Goal: Task Accomplishment & Management: Complete application form

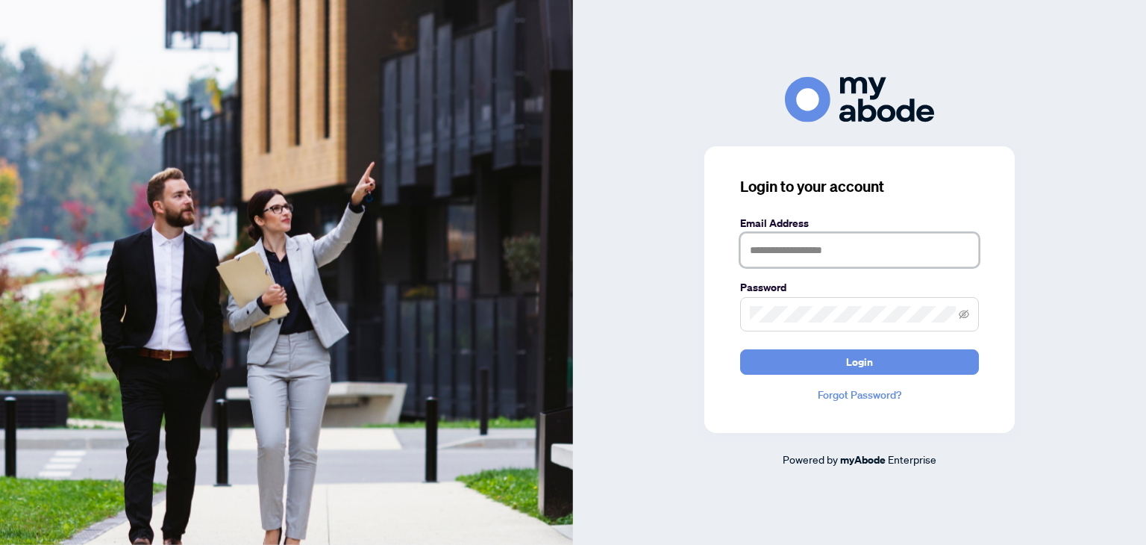
click at [797, 266] on input "text" at bounding box center [859, 250] width 239 height 34
type input "**********"
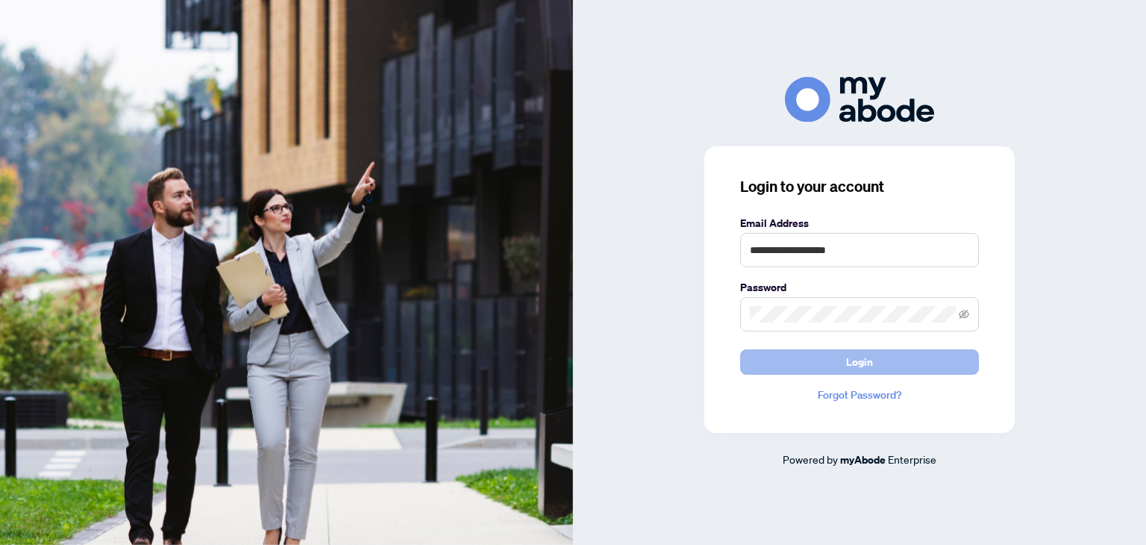
click at [838, 359] on button "Login" at bounding box center [859, 361] width 239 height 25
click at [817, 366] on button "Login" at bounding box center [859, 361] width 239 height 25
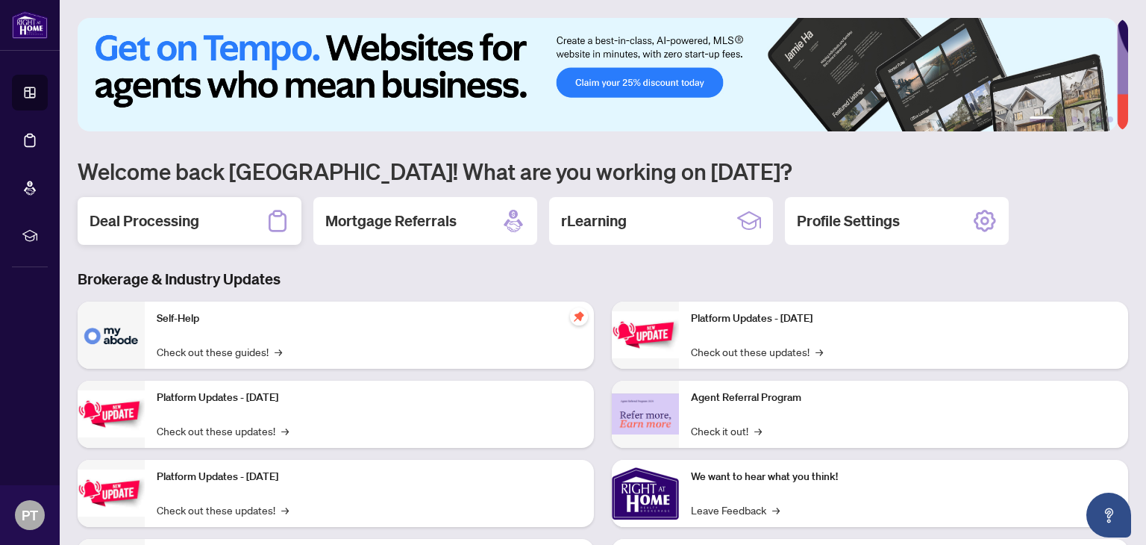
click at [213, 227] on div "Deal Processing" at bounding box center [190, 221] width 224 height 48
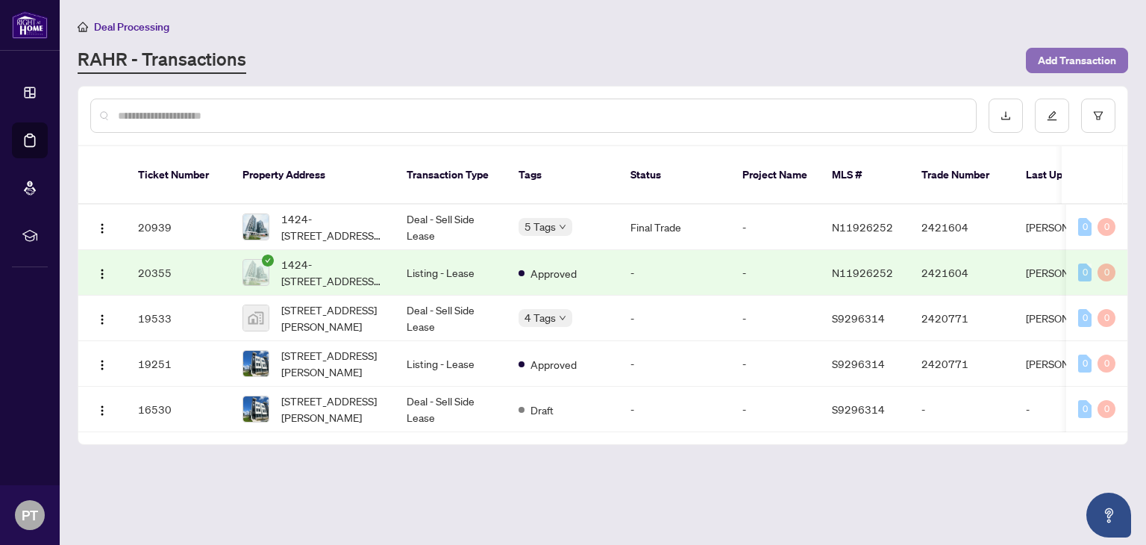
click at [1069, 68] on span "Add Transaction" at bounding box center [1077, 61] width 78 height 24
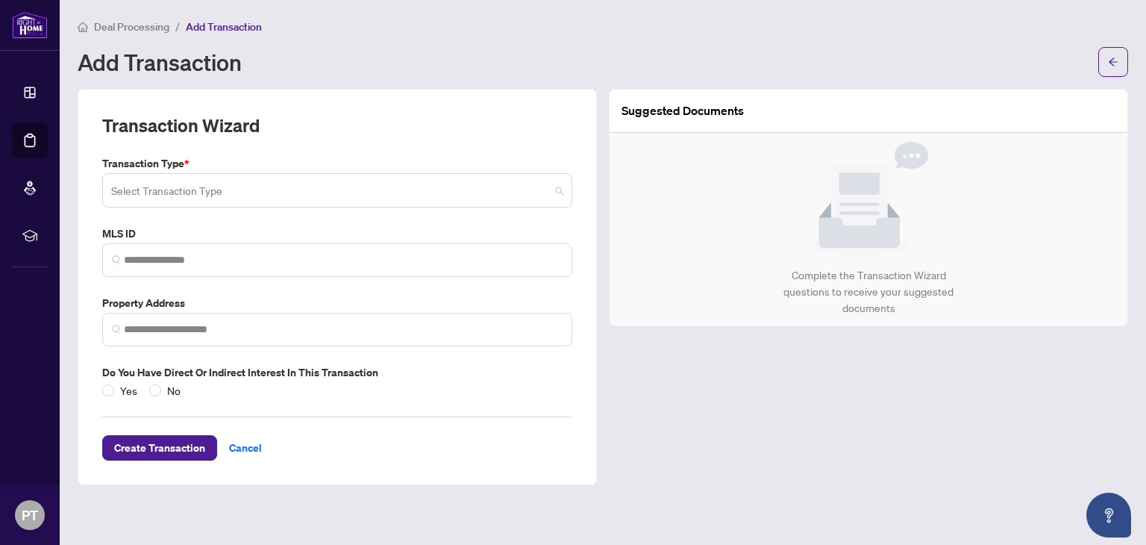
click at [543, 190] on input "search" at bounding box center [330, 192] width 439 height 33
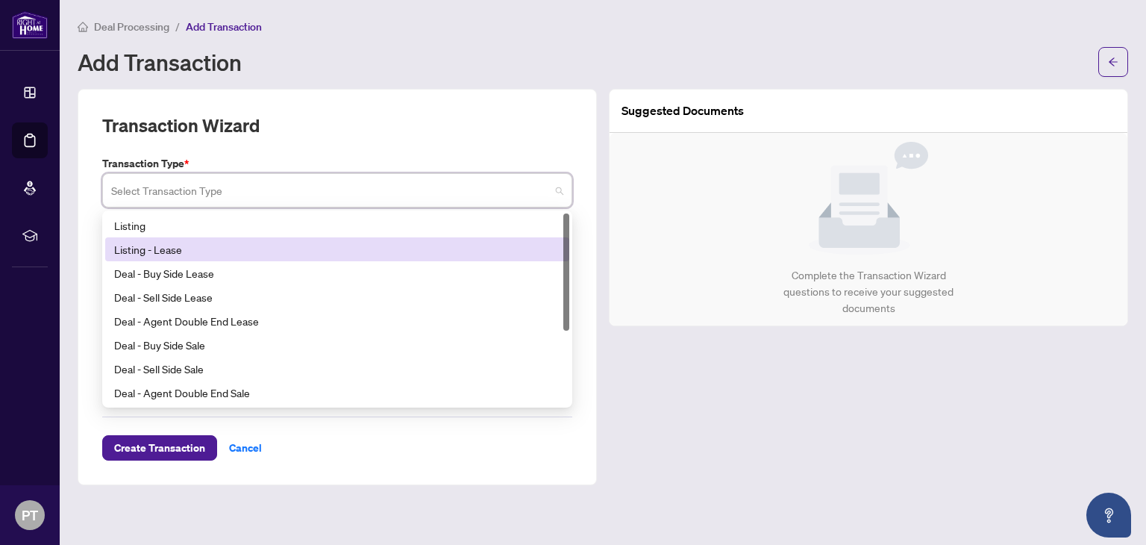
click at [155, 246] on div "Listing - Lease" at bounding box center [337, 249] width 446 height 16
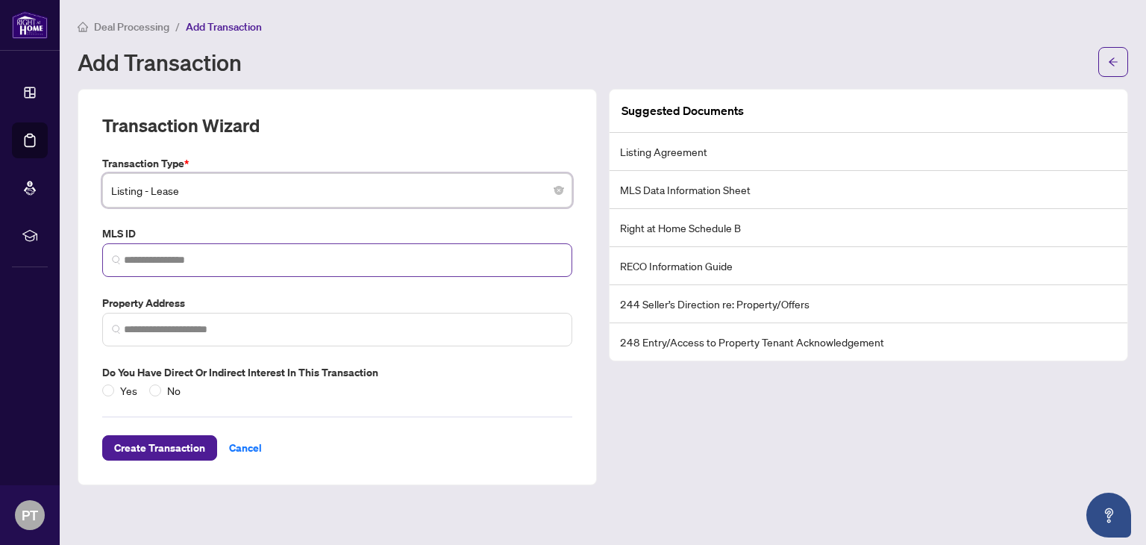
click at [156, 250] on span at bounding box center [337, 260] width 470 height 34
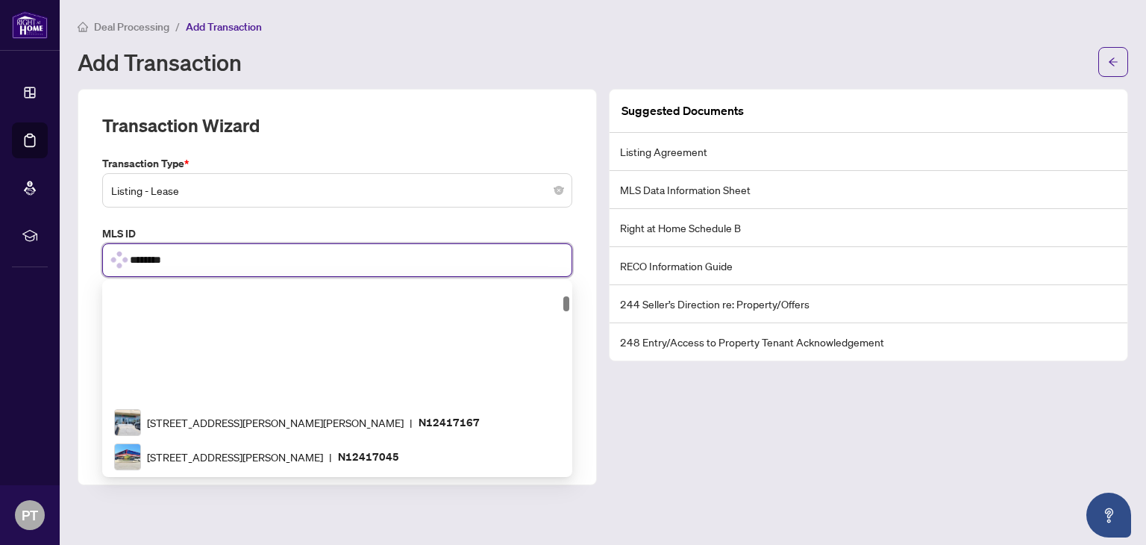
scroll to position [187, 0]
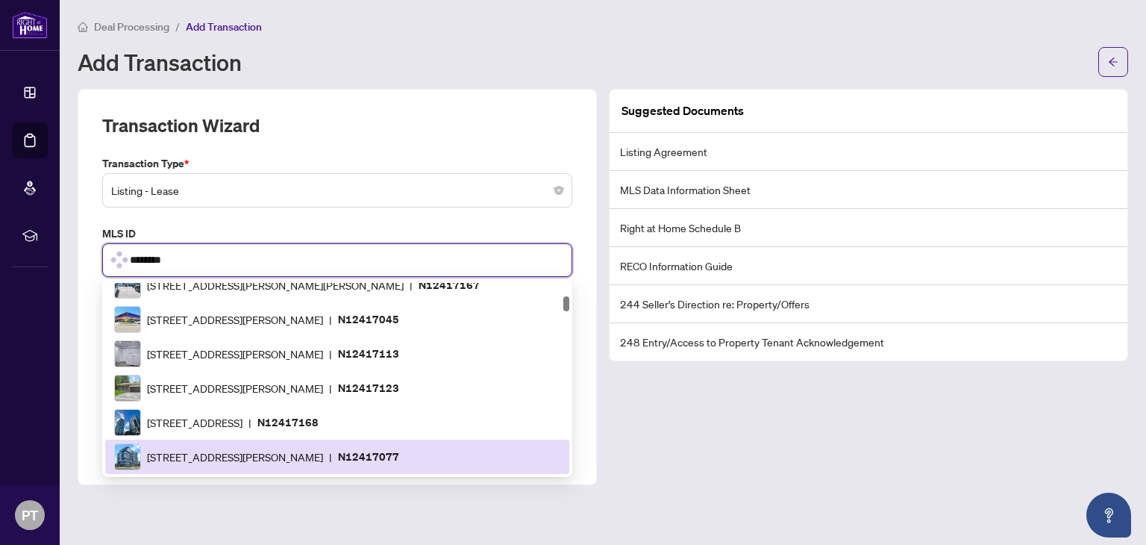
type input "*********"
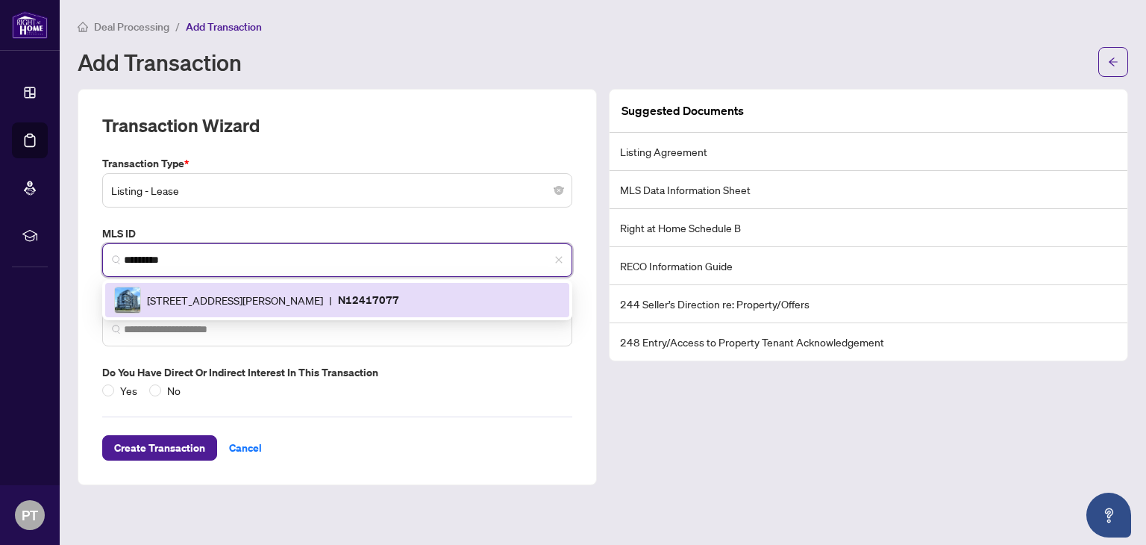
click at [323, 305] on span "[STREET_ADDRESS][PERSON_NAME]" at bounding box center [235, 300] width 176 height 16
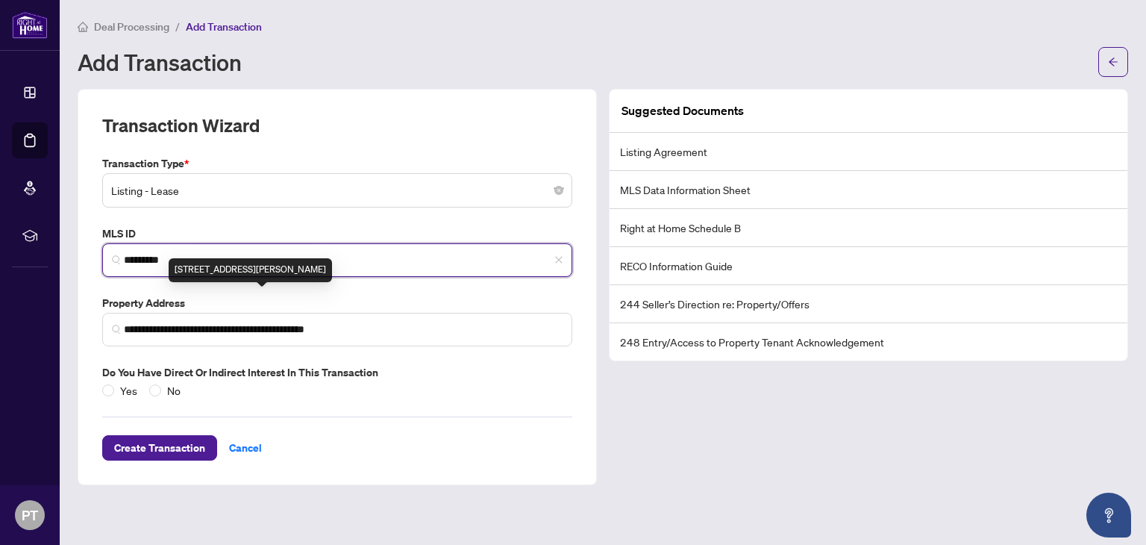
type input "**********"
type input "*********"
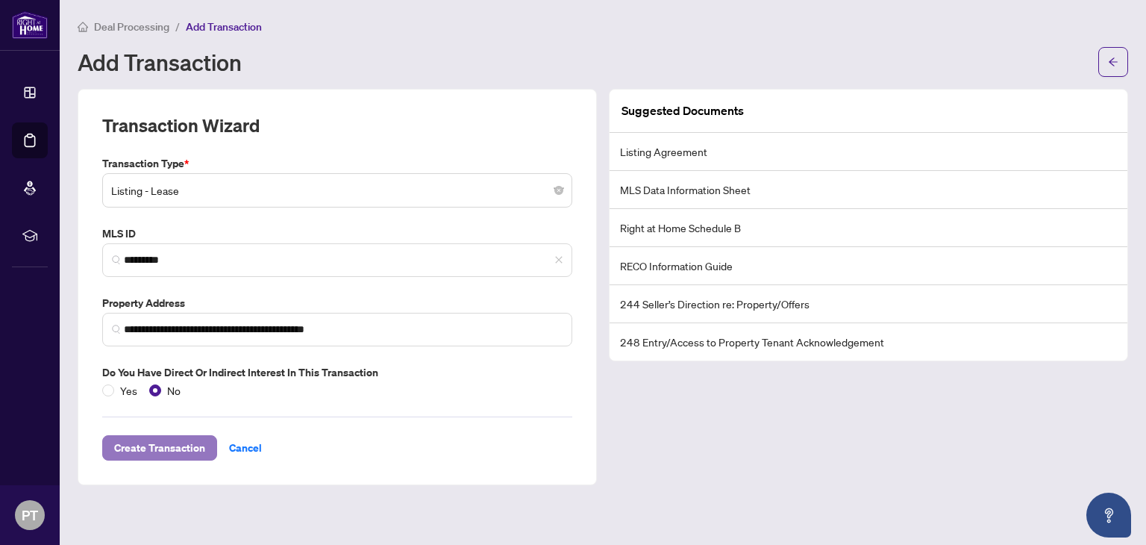
click at [152, 446] on span "Create Transaction" at bounding box center [159, 448] width 91 height 24
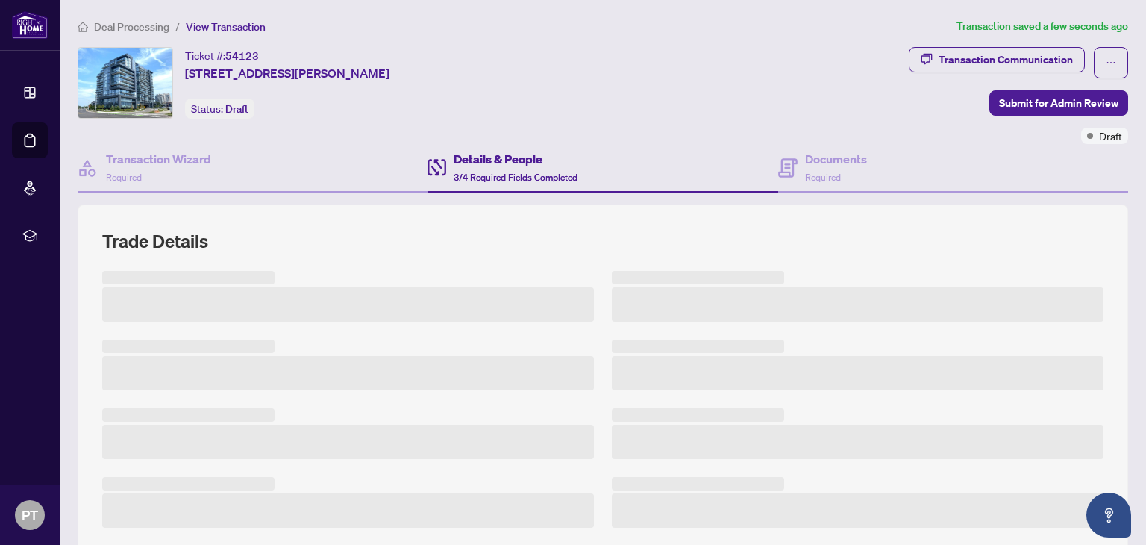
click at [152, 446] on h3 at bounding box center [348, 442] width 492 height 34
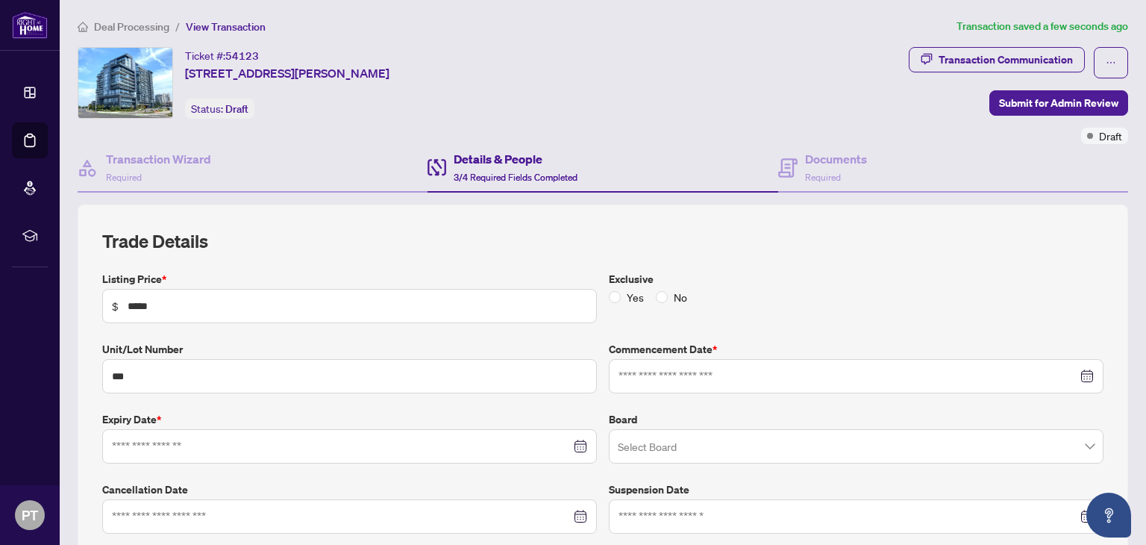
type input "**********"
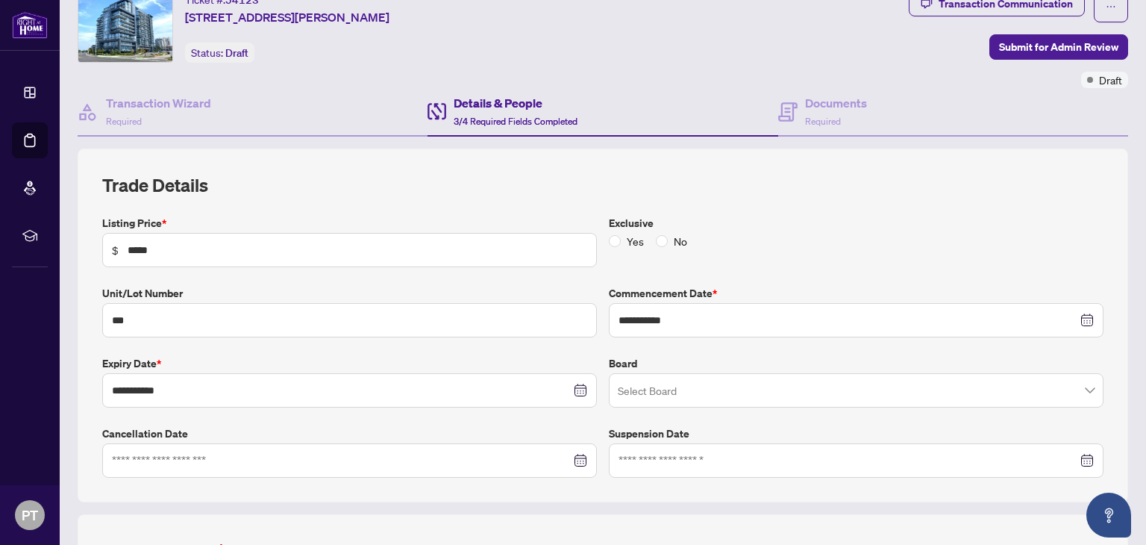
scroll to position [105, 0]
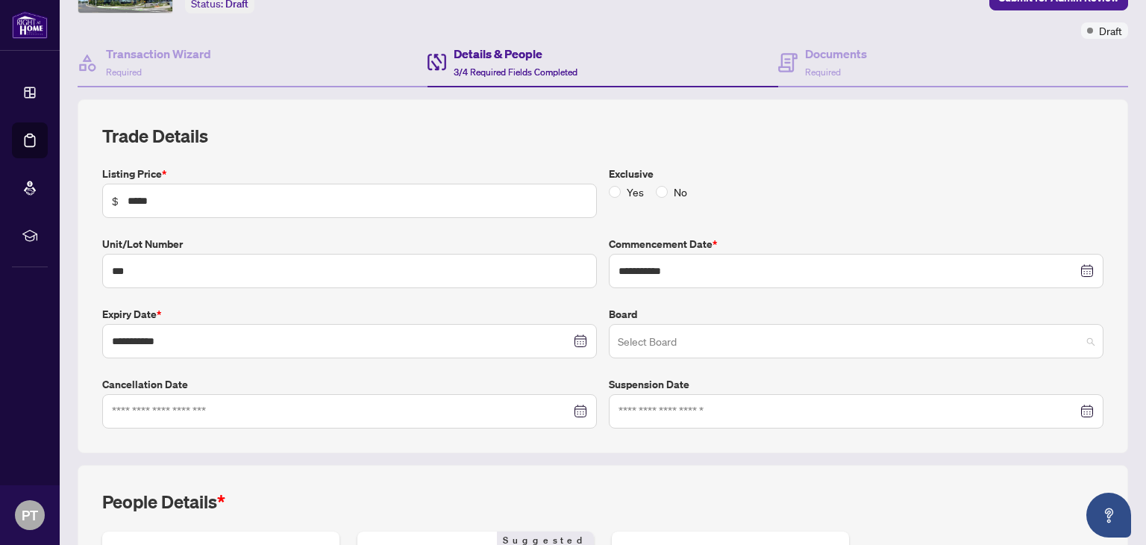
click at [931, 346] on input "search" at bounding box center [849, 343] width 463 height 33
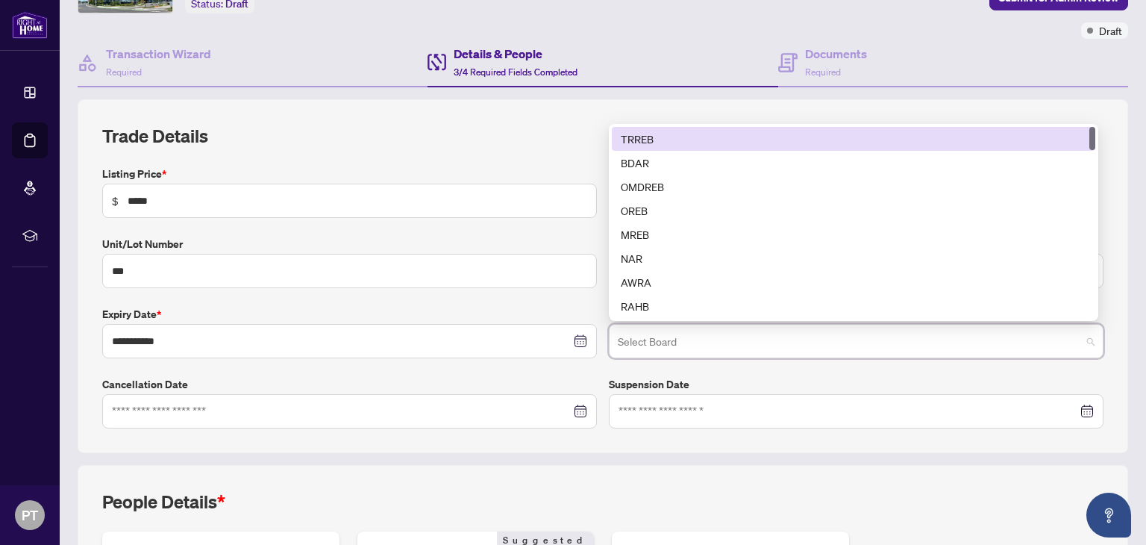
click at [775, 135] on div "TRREB" at bounding box center [854, 139] width 466 height 16
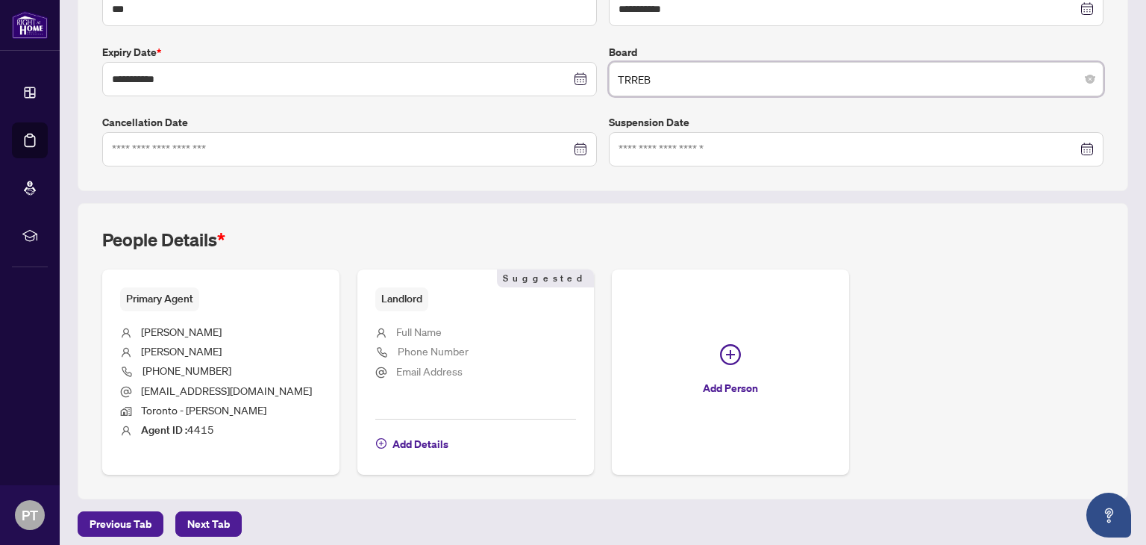
scroll to position [366, 0]
click at [397, 442] on span "Add Details" at bounding box center [421, 446] width 56 height 24
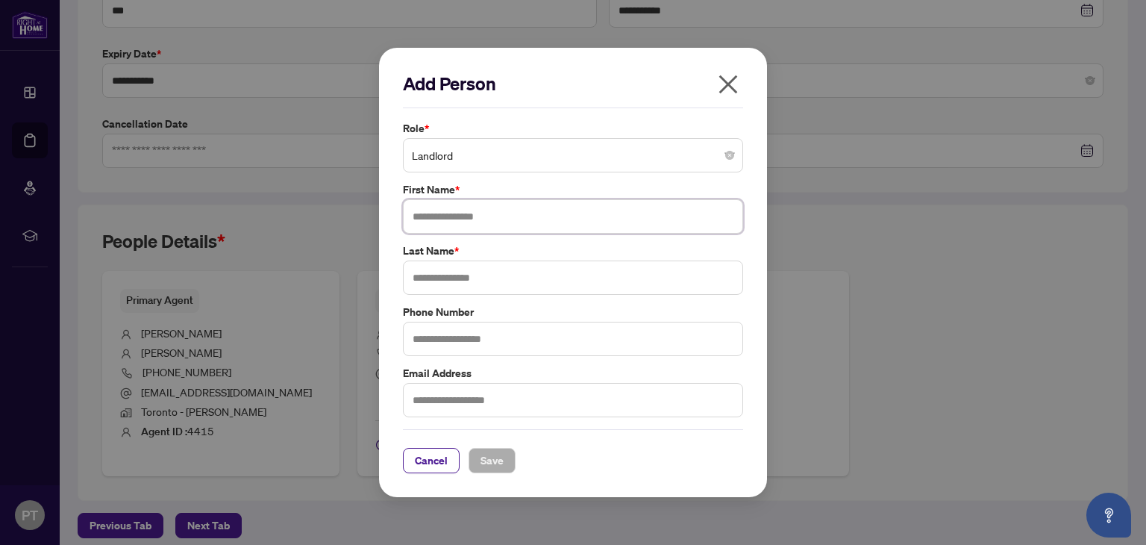
click at [449, 222] on input "text" at bounding box center [573, 216] width 340 height 34
type input "******"
click at [412, 283] on input "text" at bounding box center [573, 277] width 340 height 34
type input "**********"
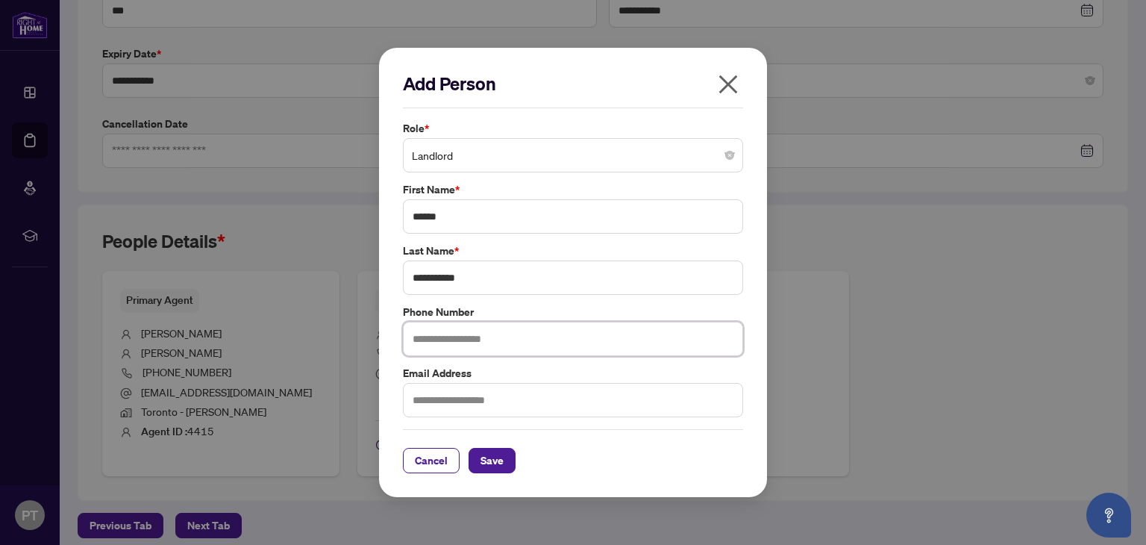
click at [422, 331] on input "text" at bounding box center [573, 339] width 340 height 34
type input "**********"
click at [431, 403] on input "text" at bounding box center [573, 400] width 340 height 34
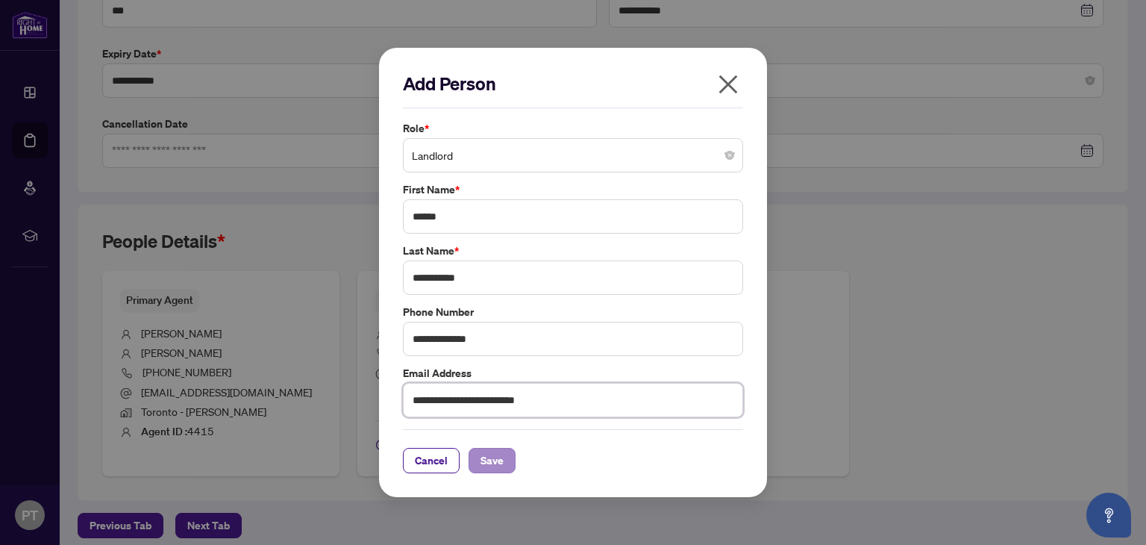
type input "**********"
click at [502, 458] on button "Save" at bounding box center [492, 460] width 47 height 25
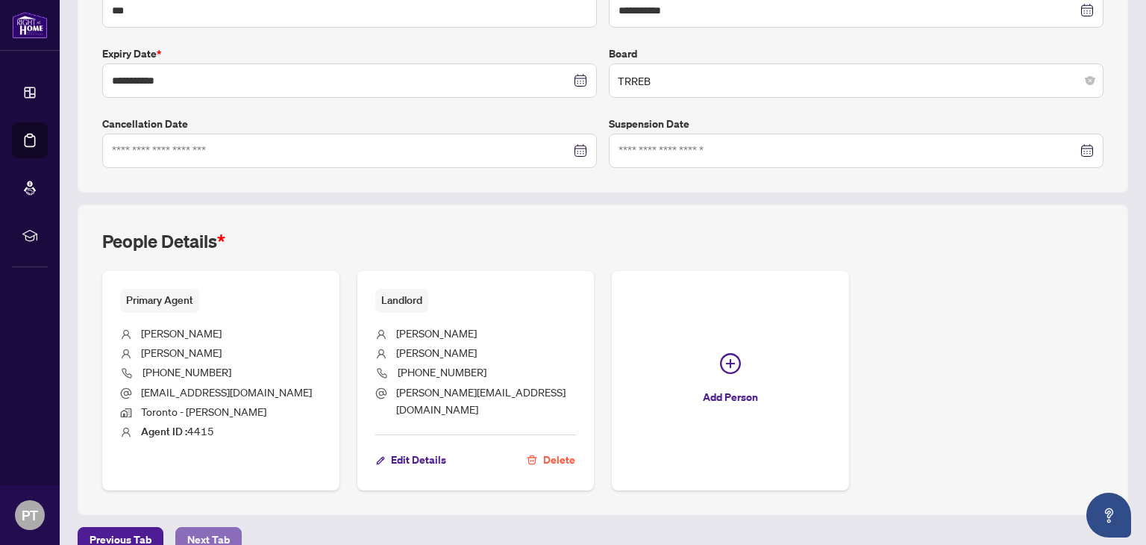
click at [215, 528] on span "Next Tab" at bounding box center [208, 540] width 43 height 24
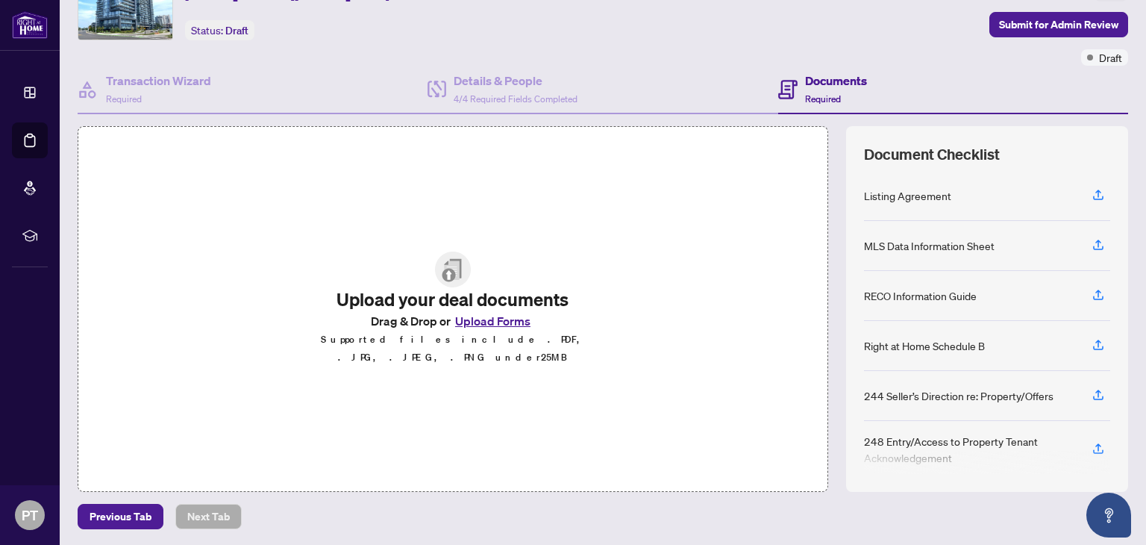
scroll to position [79, 0]
click at [510, 330] on button "Upload Forms" at bounding box center [493, 319] width 84 height 19
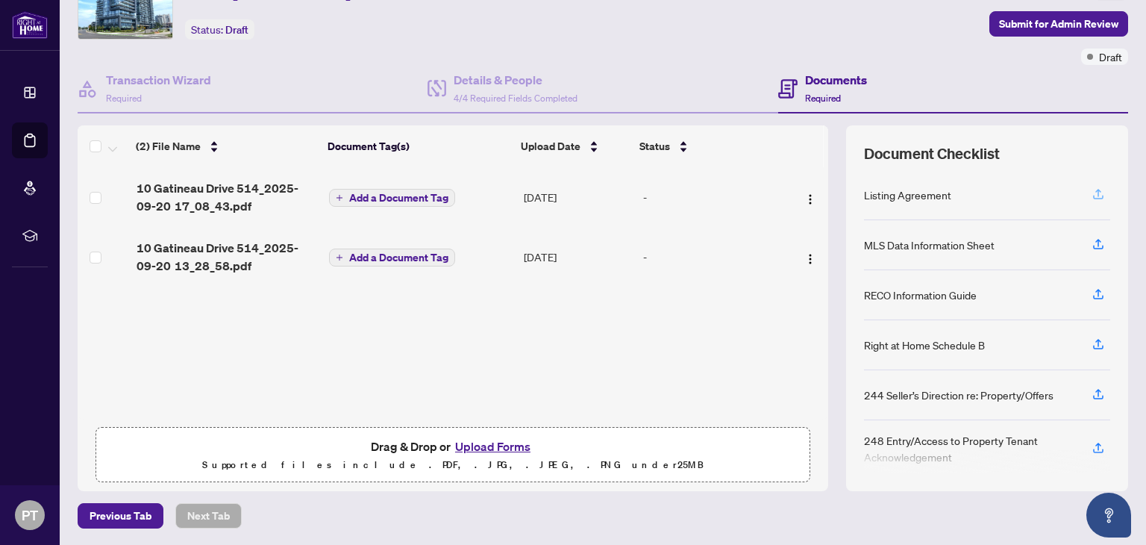
click at [1092, 193] on icon "button" at bounding box center [1098, 193] width 13 height 13
click at [387, 205] on td "Add a Document Tag" at bounding box center [420, 197] width 195 height 60
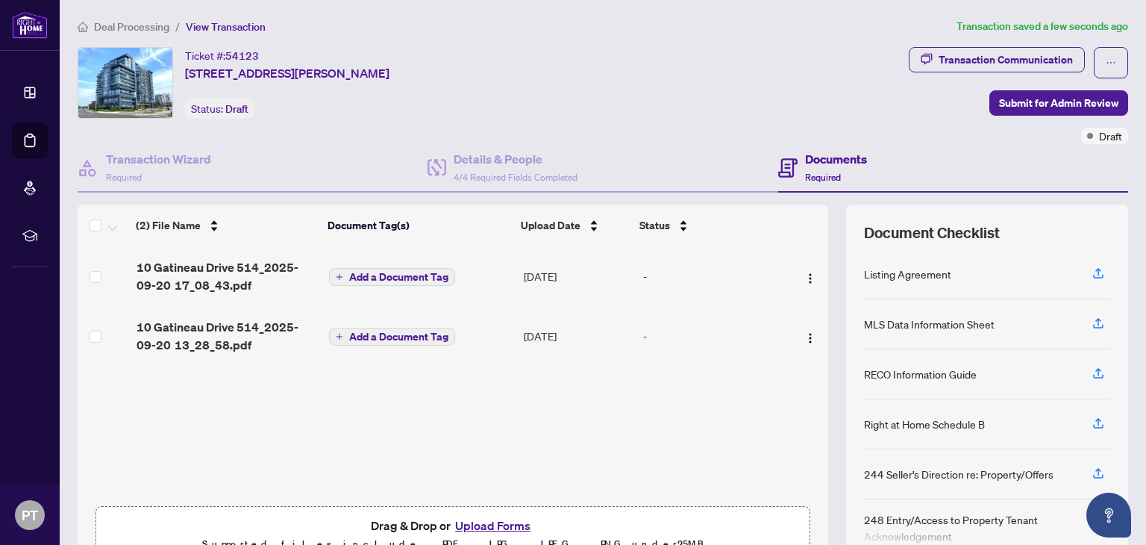
click at [402, 274] on span "Add a Document Tag" at bounding box center [398, 277] width 99 height 10
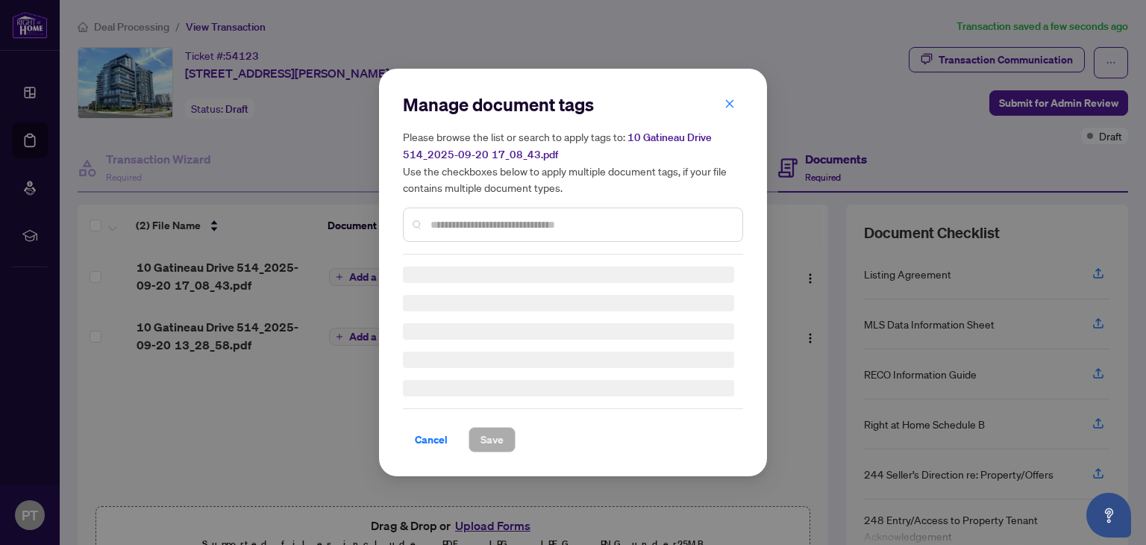
click at [403, 274] on h3 at bounding box center [568, 274] width 331 height 16
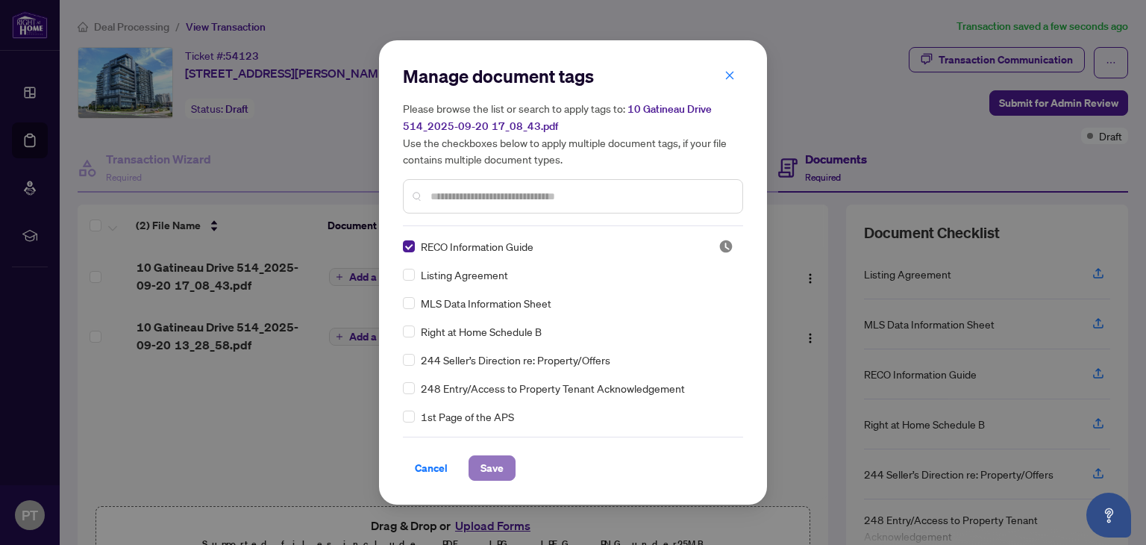
click at [493, 468] on span "Save" at bounding box center [492, 468] width 23 height 24
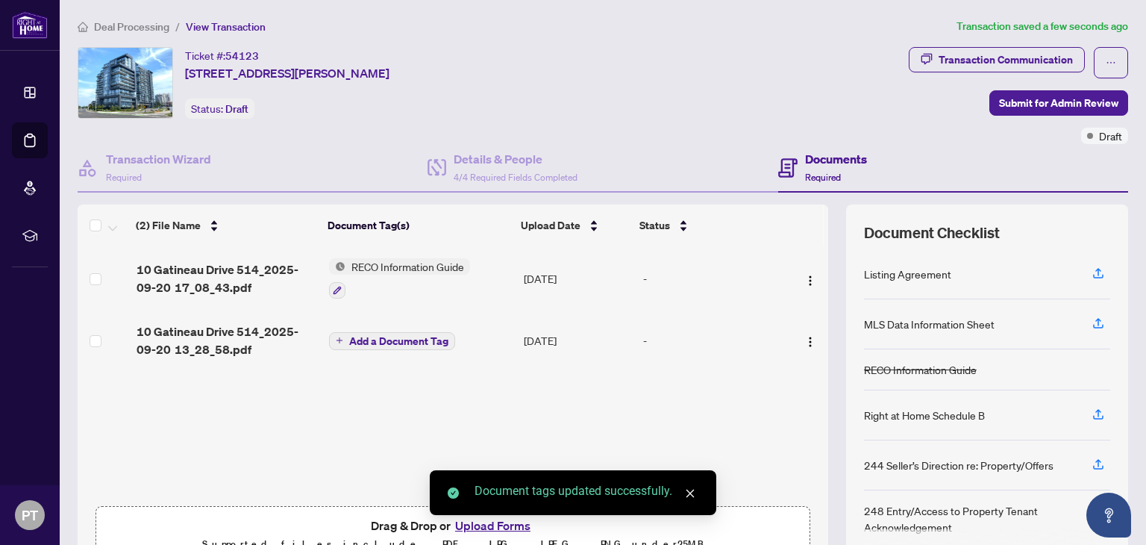
click at [401, 338] on span "Add a Document Tag" at bounding box center [398, 341] width 99 height 10
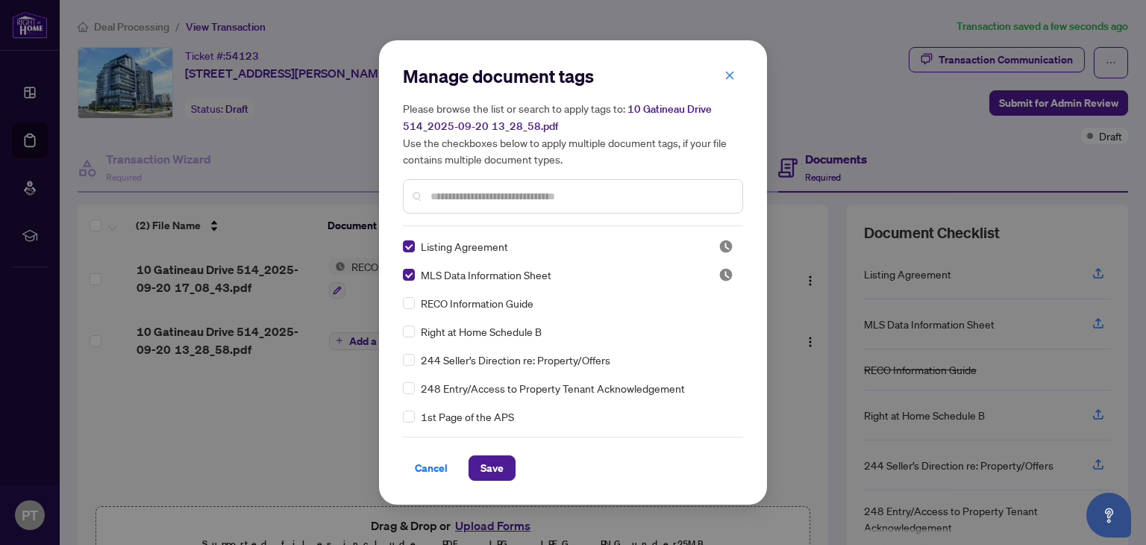
click at [416, 363] on div "244 Seller’s Direction re: Property/Offers" at bounding box center [568, 360] width 331 height 16
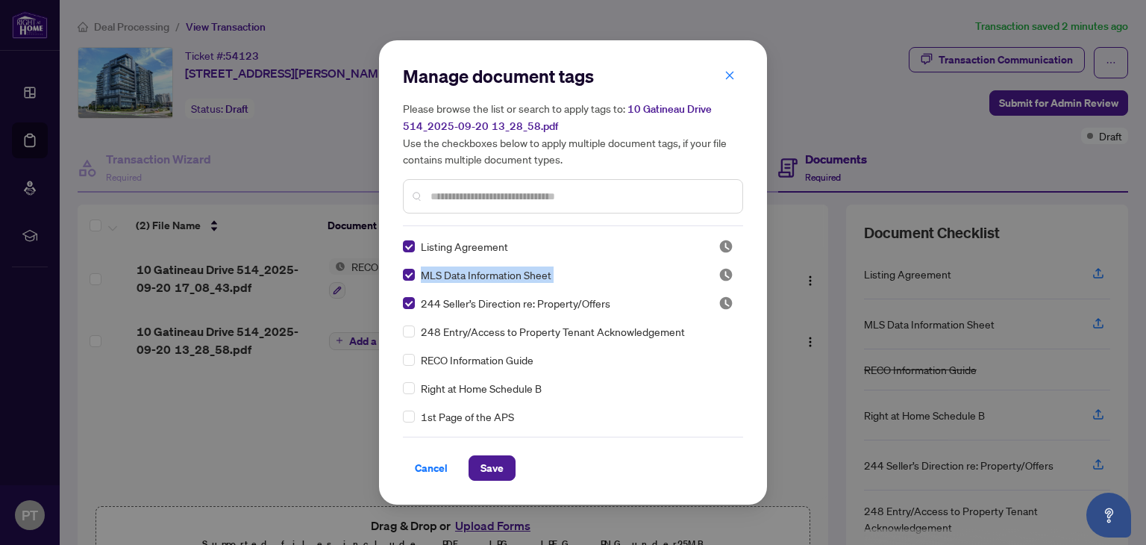
drag, startPoint x: 744, startPoint y: 249, endPoint x: 741, endPoint y: 263, distance: 15.2
click at [741, 263] on div "Manage document tags Please browse the list or search to apply tags to: 10 Gati…" at bounding box center [573, 272] width 388 height 464
click at [498, 460] on button "Save" at bounding box center [492, 467] width 47 height 25
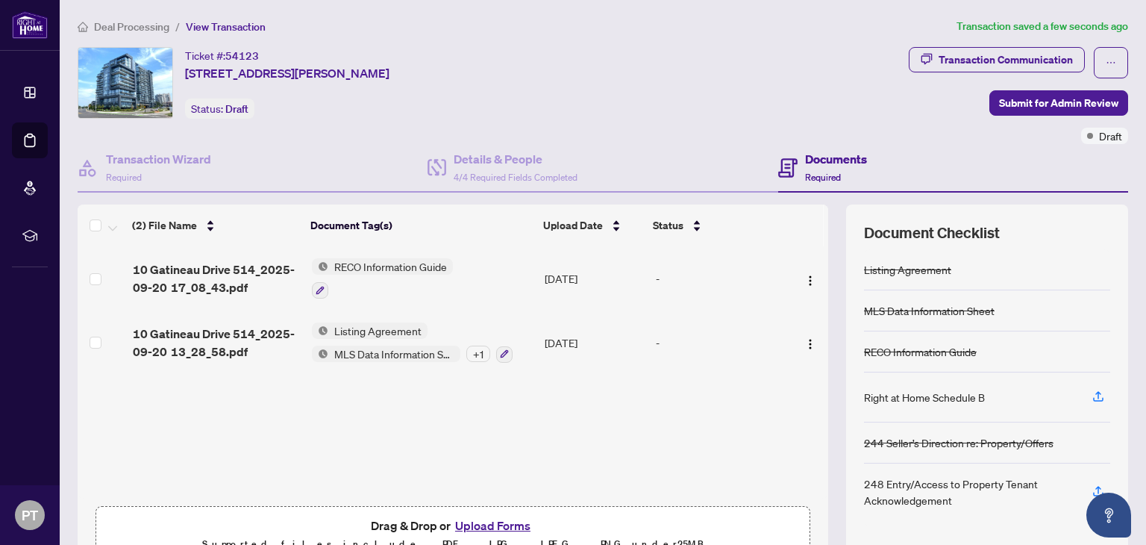
click at [936, 397] on div "Right at Home Schedule B" at bounding box center [924, 397] width 121 height 16
click at [1092, 393] on icon "button" at bounding box center [1098, 396] width 13 height 13
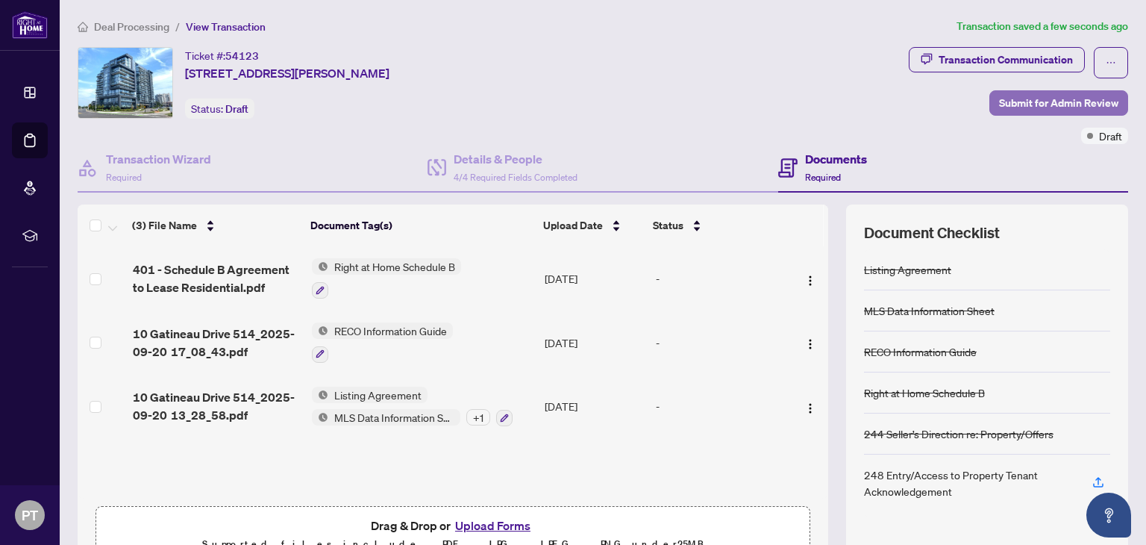
click at [1057, 94] on span "Submit for Admin Review" at bounding box center [1058, 103] width 119 height 24
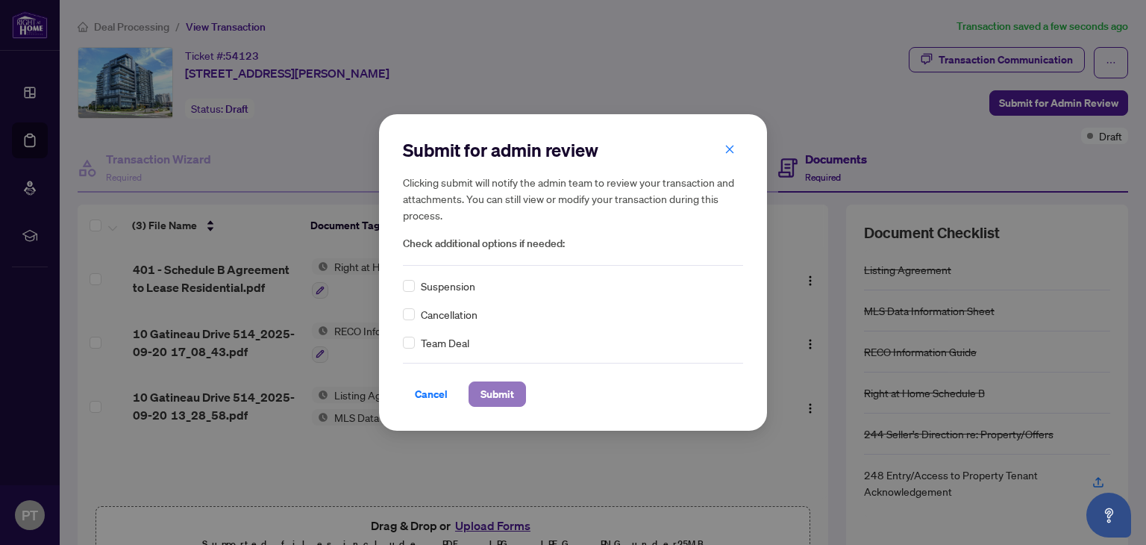
click at [490, 394] on span "Submit" at bounding box center [498, 394] width 34 height 24
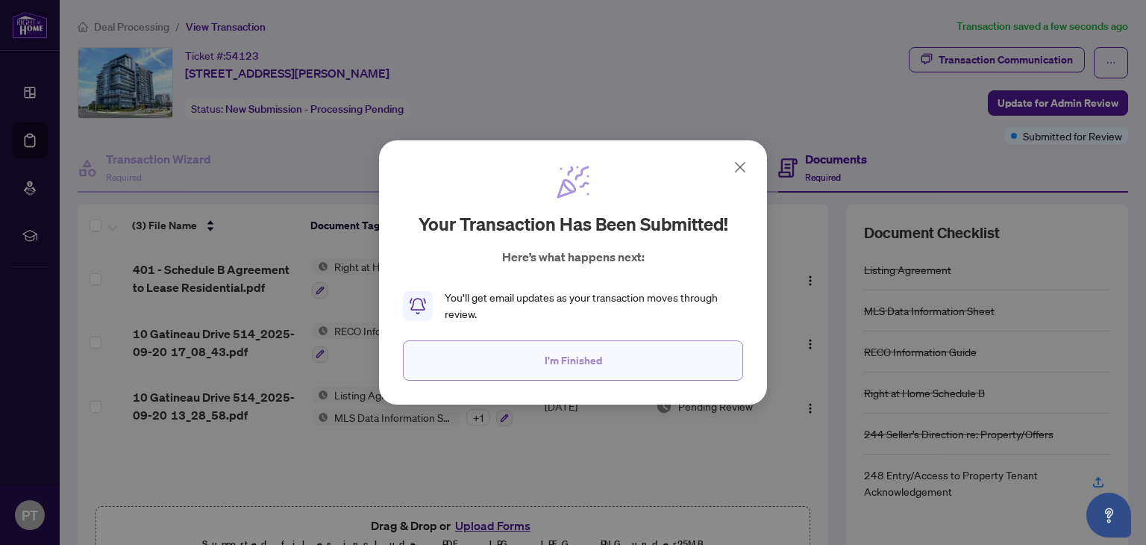
click at [537, 364] on button "I'm Finished" at bounding box center [573, 360] width 340 height 40
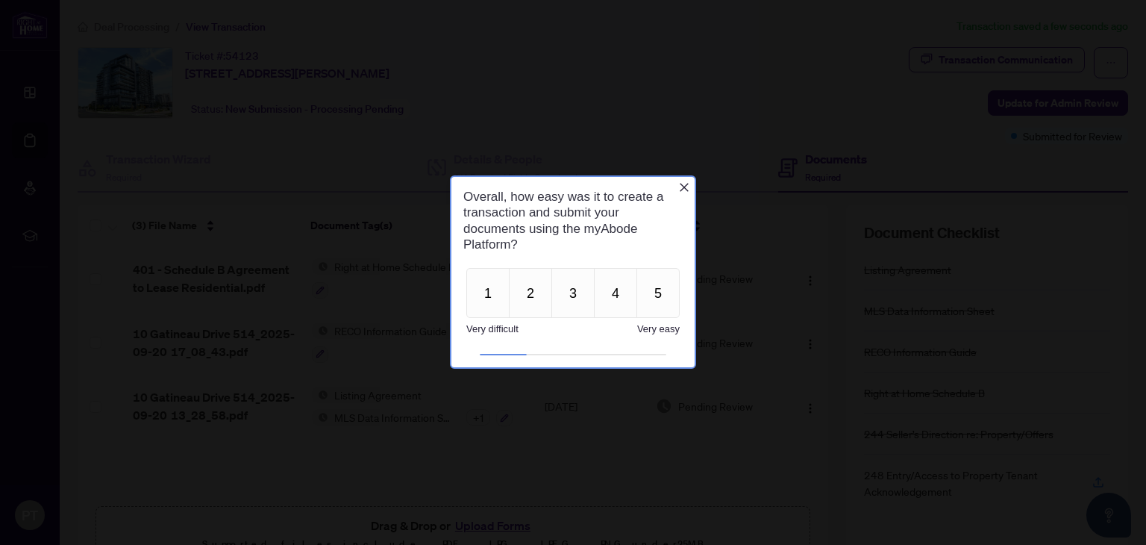
click at [663, 318] on div "1 2 3 4 5 Very difficult Very easy" at bounding box center [573, 303] width 243 height 78
click at [661, 308] on button "5" at bounding box center [658, 293] width 43 height 50
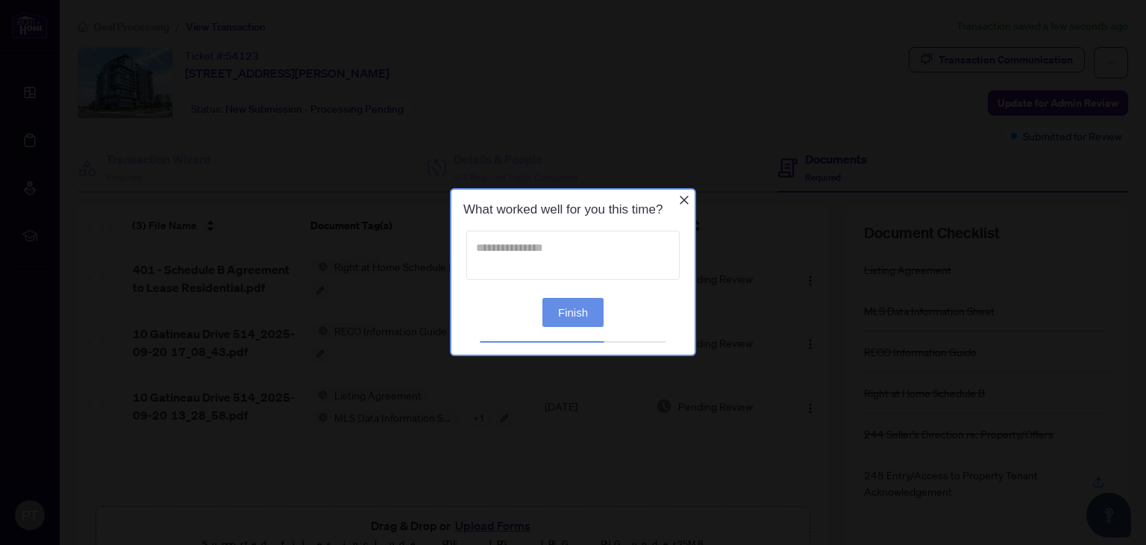
click at [513, 240] on textarea at bounding box center [572, 255] width 213 height 49
click at [558, 320] on button "Finish" at bounding box center [573, 312] width 61 height 29
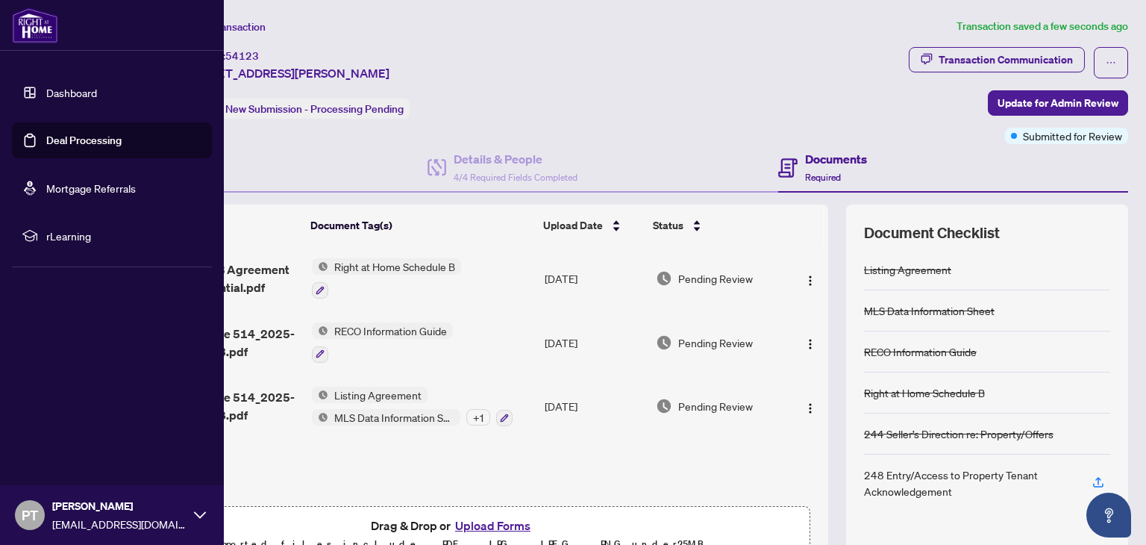
click at [21, 34] on img at bounding box center [35, 25] width 46 height 36
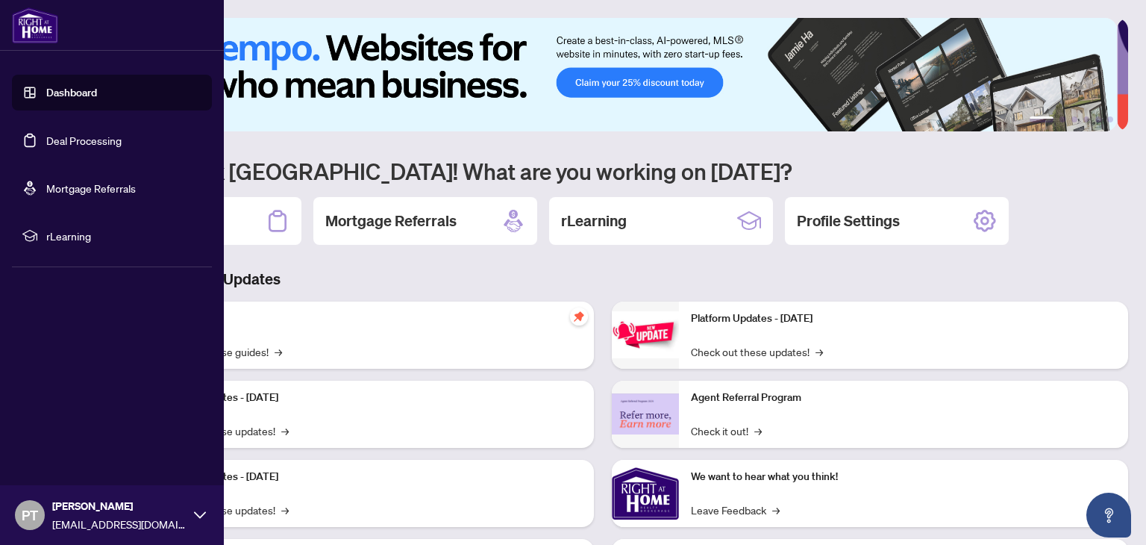
click at [46, 139] on link "Deal Processing" at bounding box center [83, 140] width 75 height 13
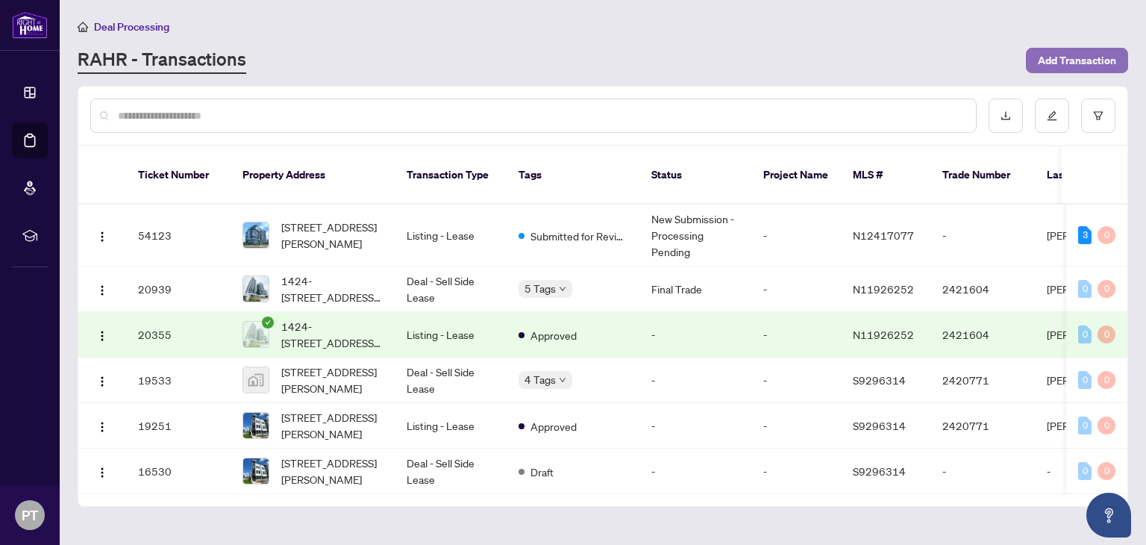
click at [1078, 63] on span "Add Transaction" at bounding box center [1077, 61] width 78 height 24
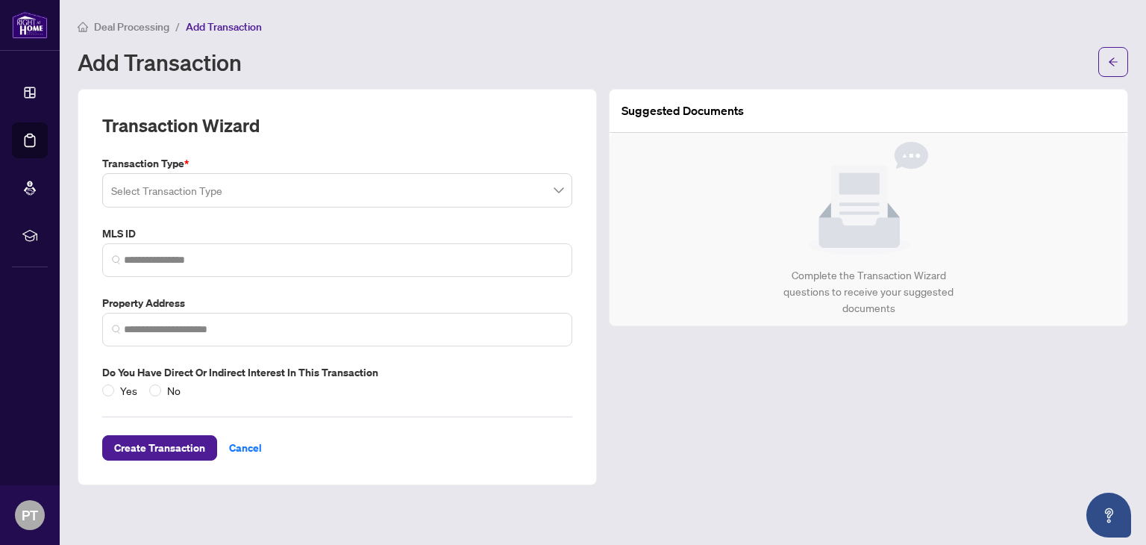
click at [561, 182] on span at bounding box center [337, 190] width 452 height 28
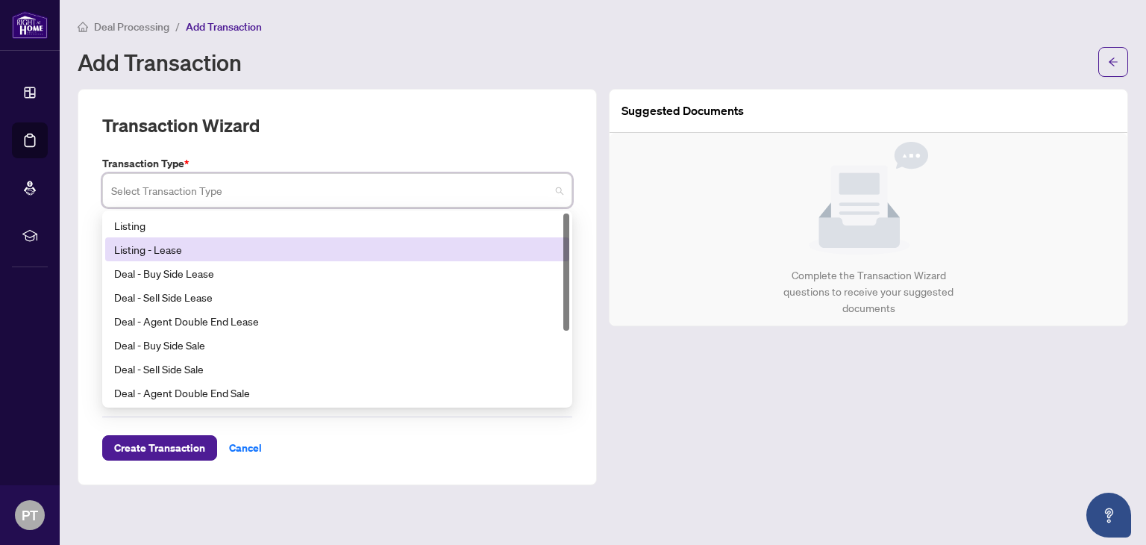
click at [394, 246] on div "Listing - Lease" at bounding box center [337, 249] width 446 height 16
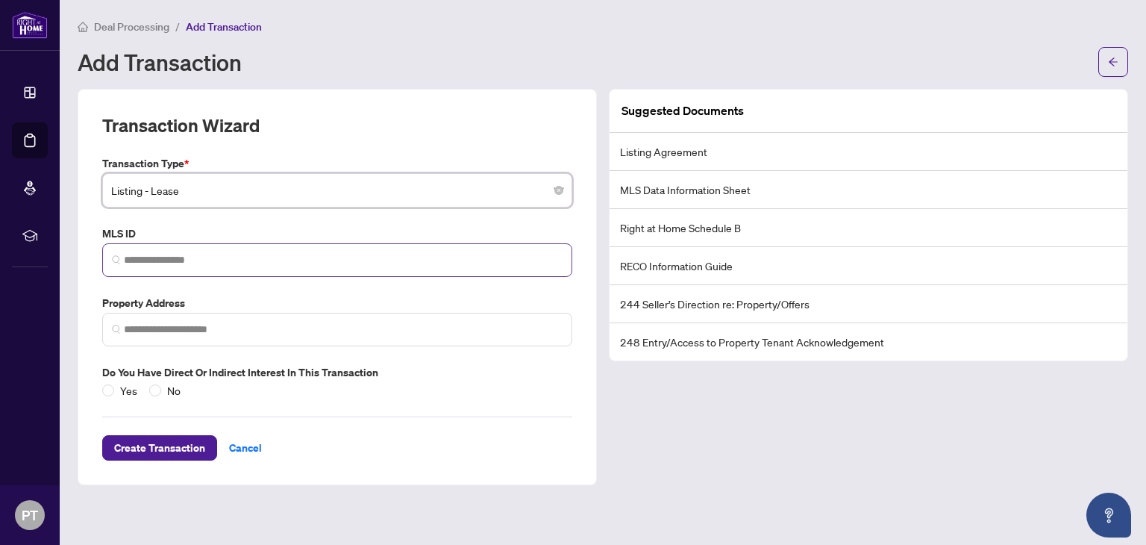
click at [393, 247] on span at bounding box center [337, 260] width 470 height 34
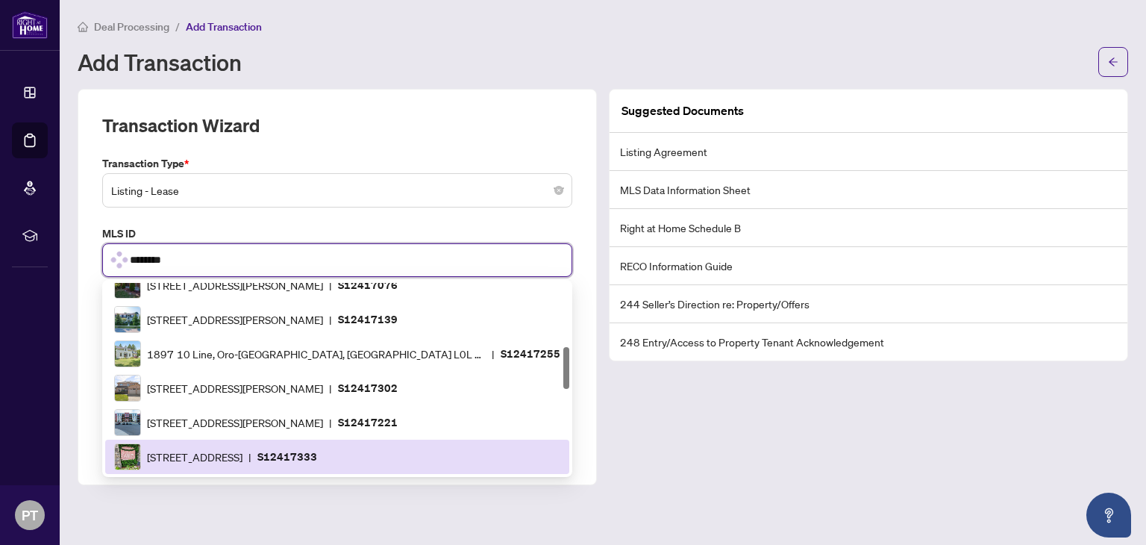
type input "*********"
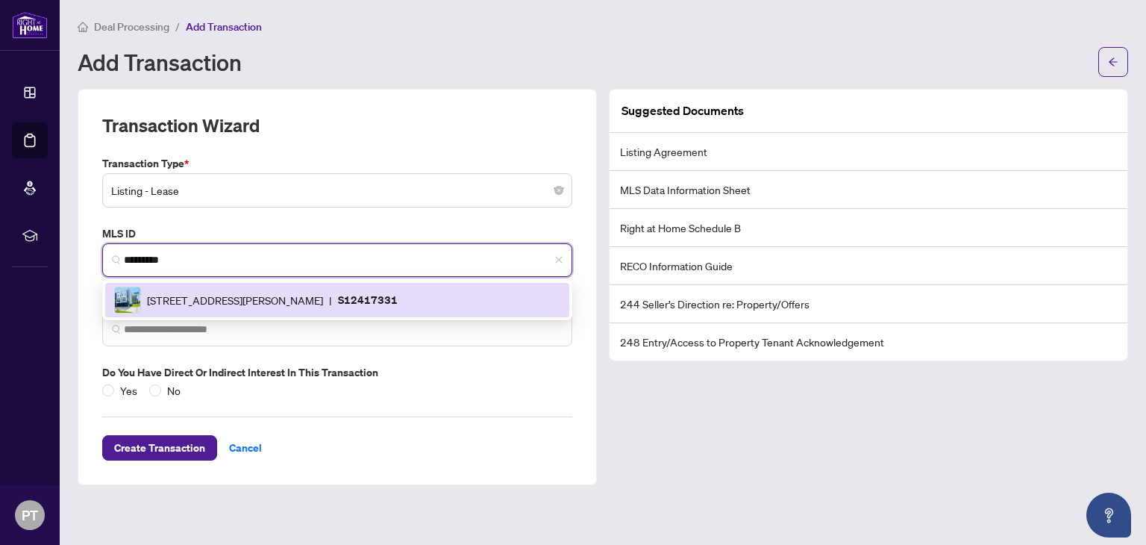
click at [275, 308] on div "[STREET_ADDRESS][PERSON_NAME] | S12417331" at bounding box center [337, 300] width 446 height 27
type input "**********"
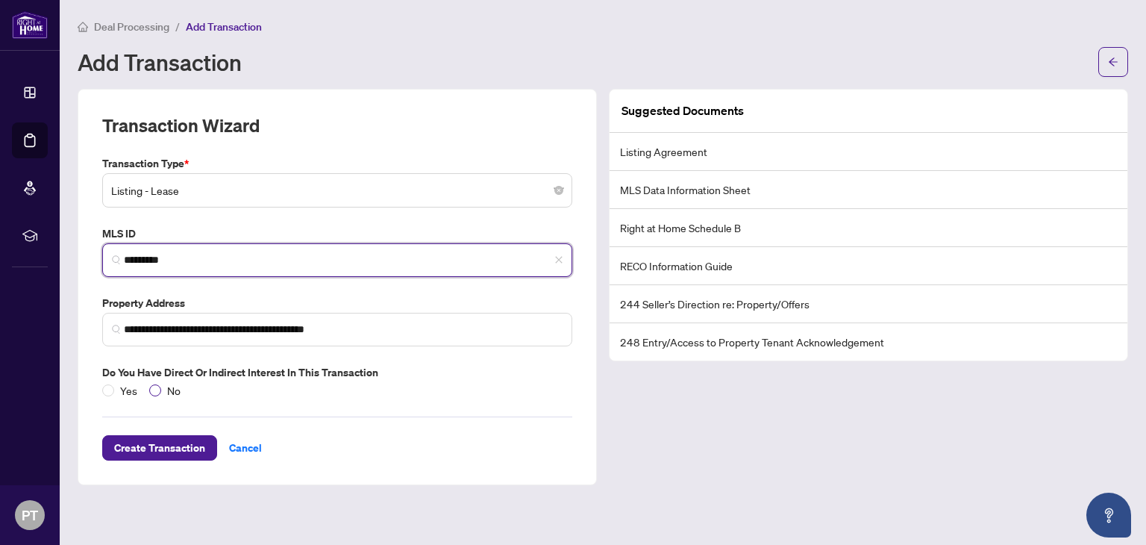
type input "*********"
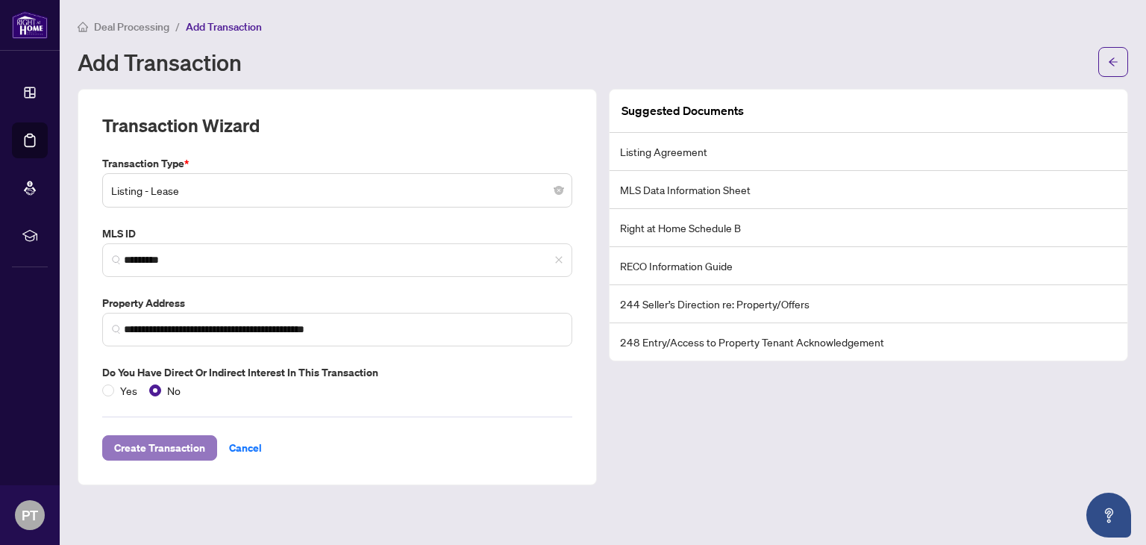
click at [173, 452] on span "Create Transaction" at bounding box center [159, 448] width 91 height 24
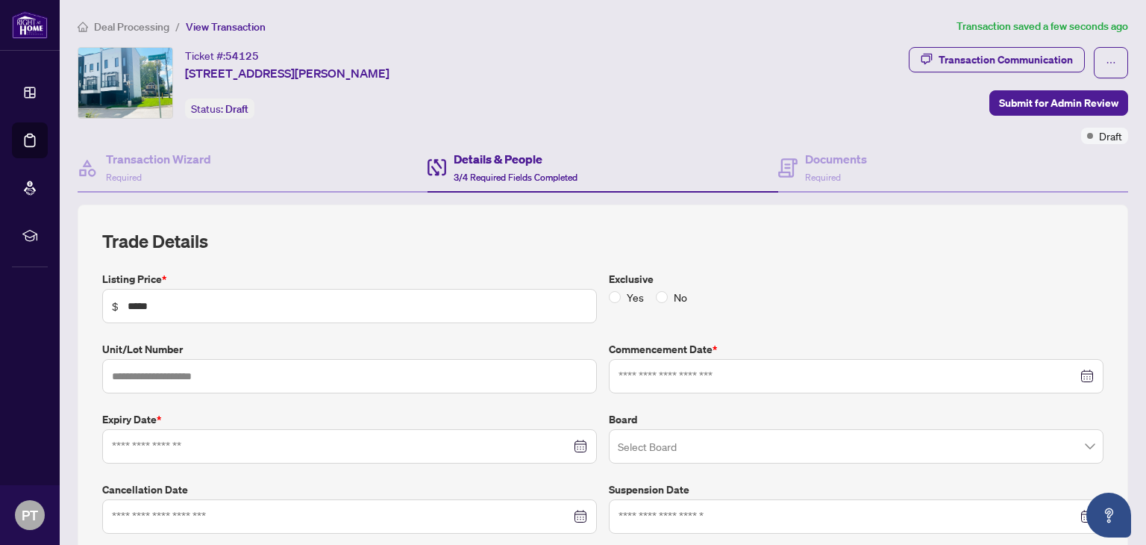
type input "**********"
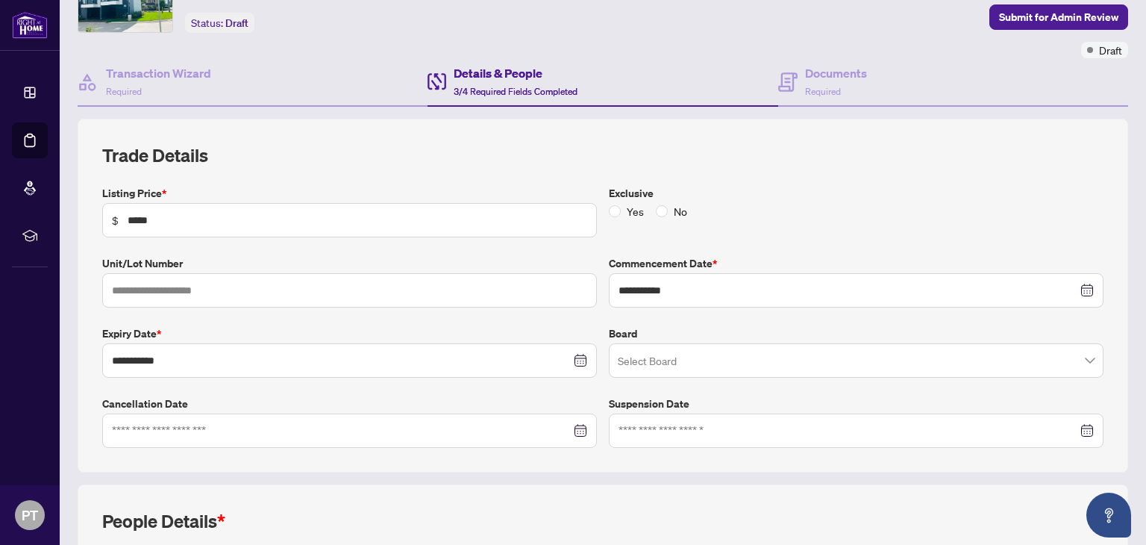
scroll to position [87, 0]
click at [904, 366] on input "search" at bounding box center [849, 361] width 463 height 33
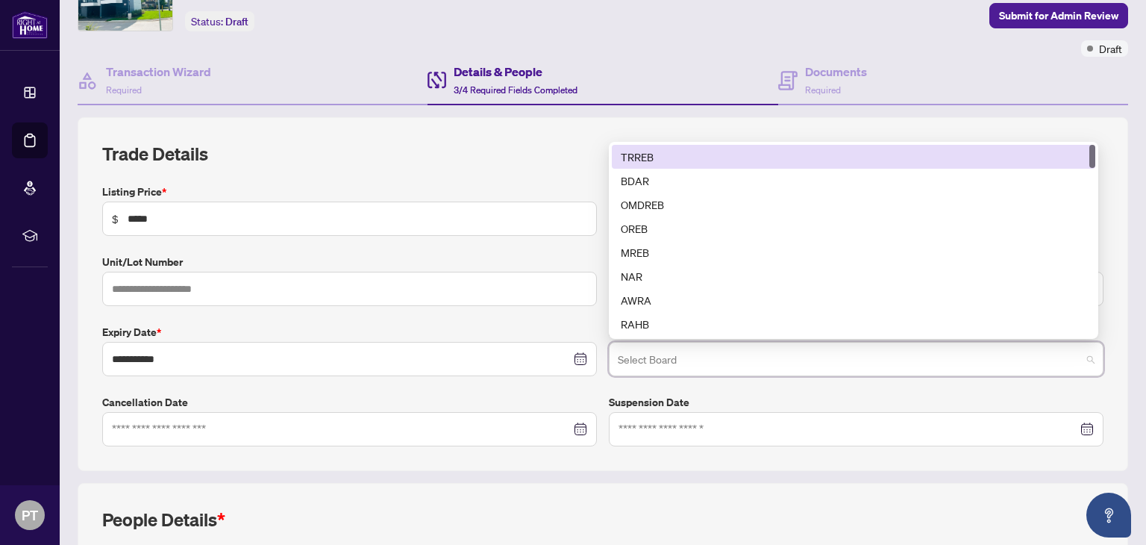
click at [743, 150] on div "TRREB" at bounding box center [854, 157] width 466 height 16
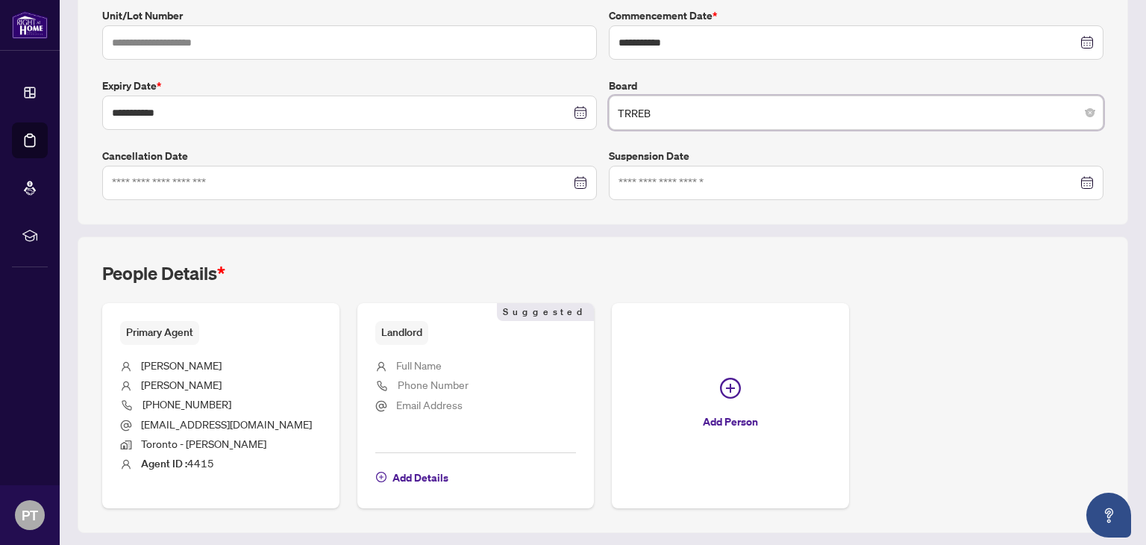
scroll to position [343, 0]
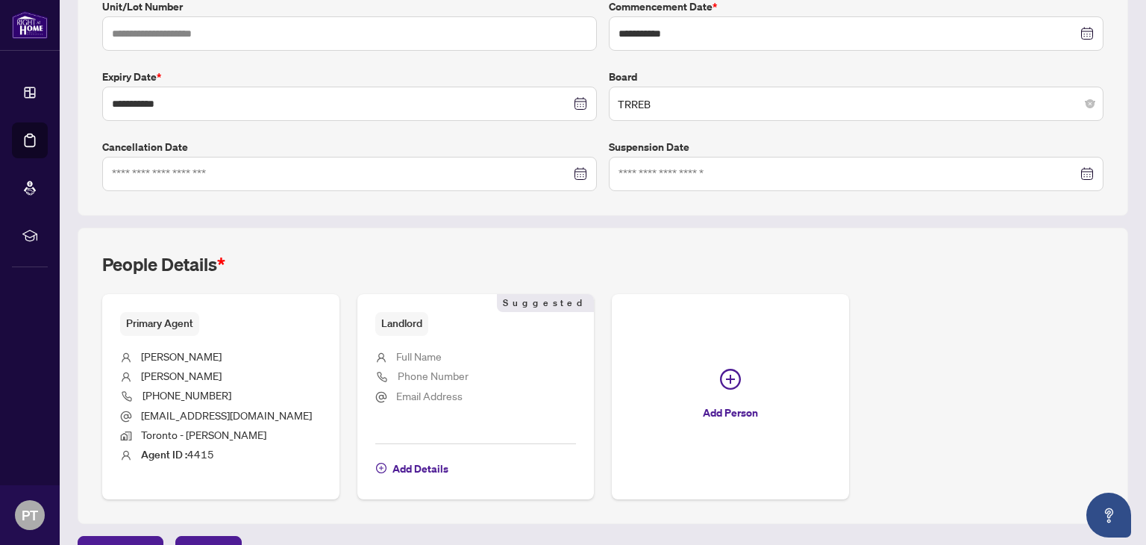
click at [432, 358] on span "Full Name" at bounding box center [419, 355] width 46 height 13
click at [425, 459] on span "Add Details" at bounding box center [421, 469] width 56 height 24
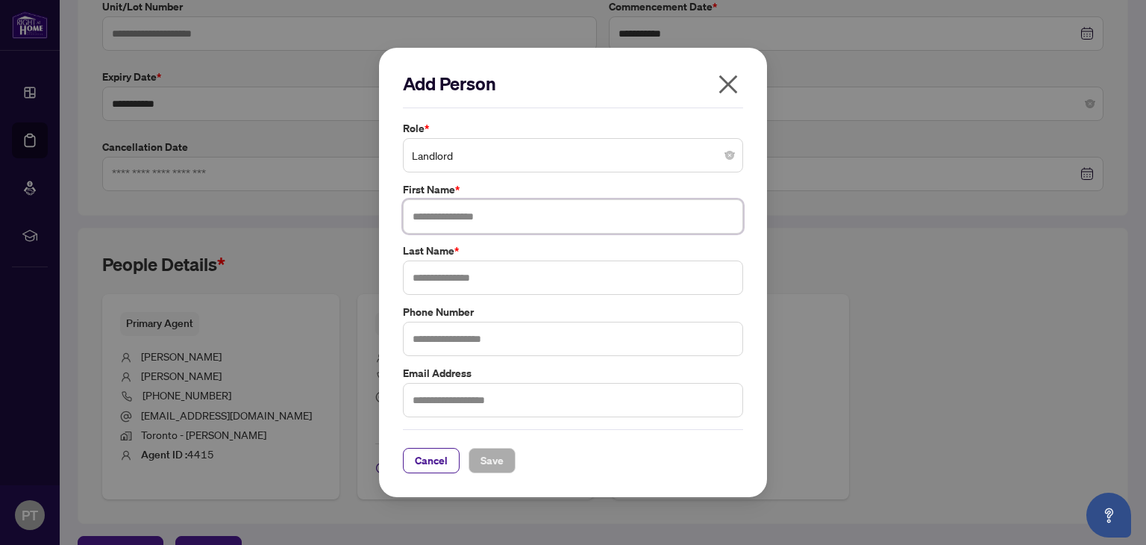
click at [427, 217] on input "text" at bounding box center [573, 216] width 340 height 34
type input "******"
click at [434, 287] on input "text" at bounding box center [573, 277] width 340 height 34
click at [440, 287] on input "text" at bounding box center [573, 277] width 340 height 34
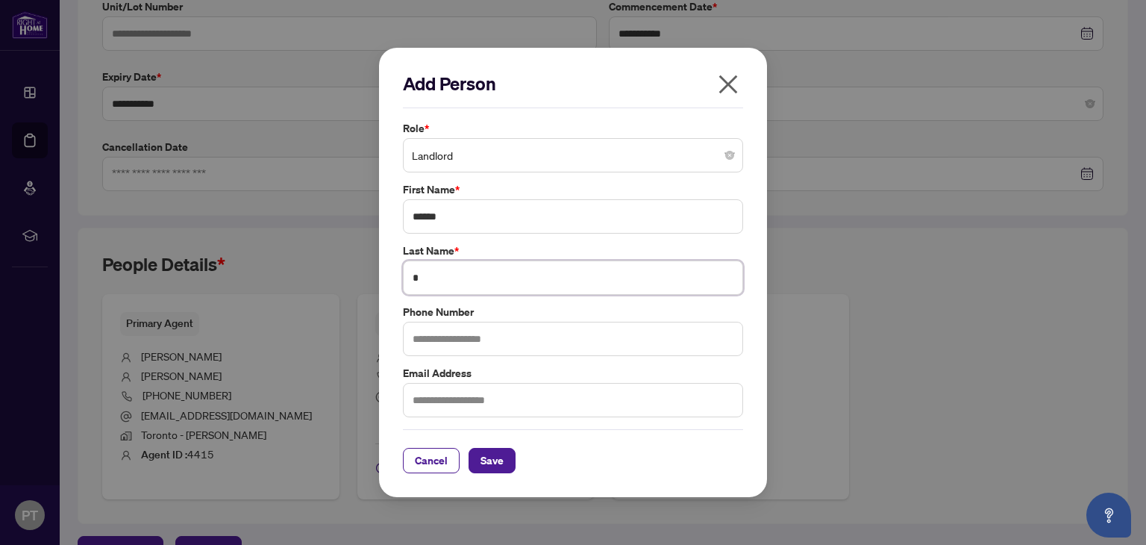
click at [440, 287] on input "*" at bounding box center [573, 277] width 340 height 34
type input "**********"
click at [445, 346] on input "text" at bounding box center [573, 339] width 340 height 34
type input "**********"
click at [459, 410] on input "text" at bounding box center [573, 400] width 340 height 34
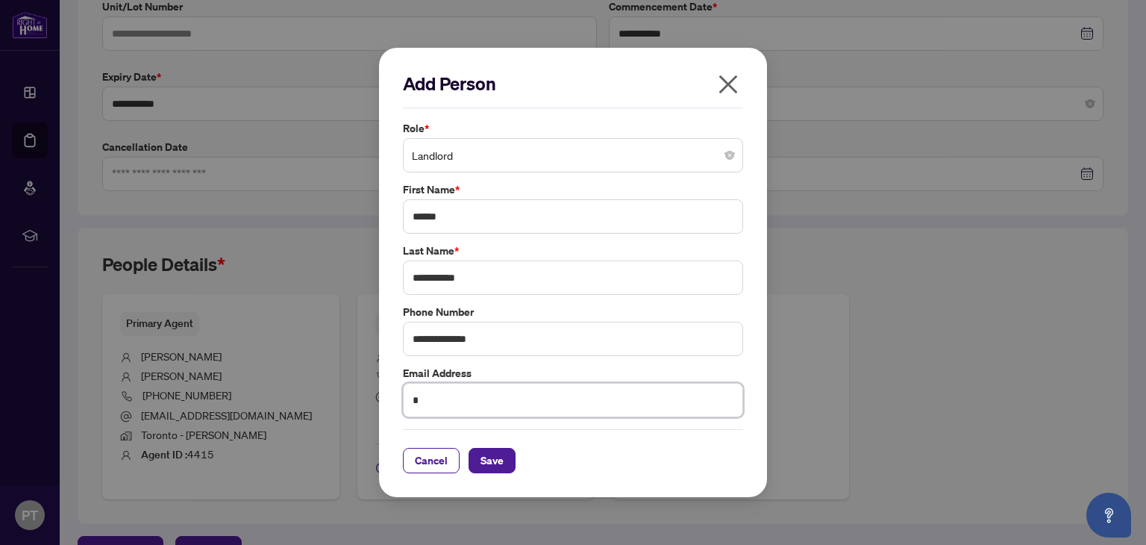
click at [459, 410] on input "*" at bounding box center [573, 400] width 340 height 34
type input "**********"
click at [481, 458] on span "Save" at bounding box center [492, 461] width 23 height 24
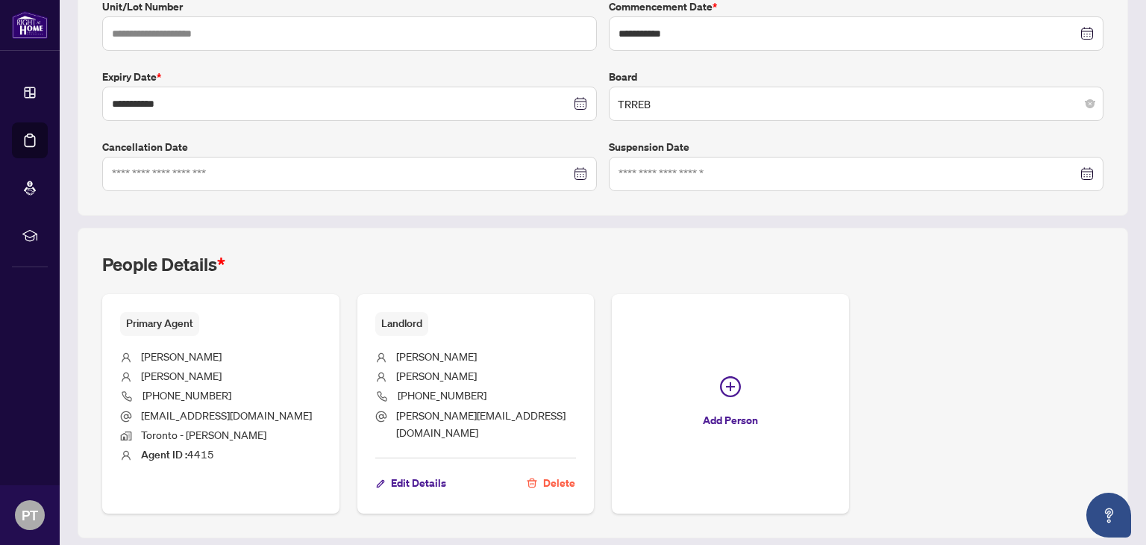
scroll to position [373, 0]
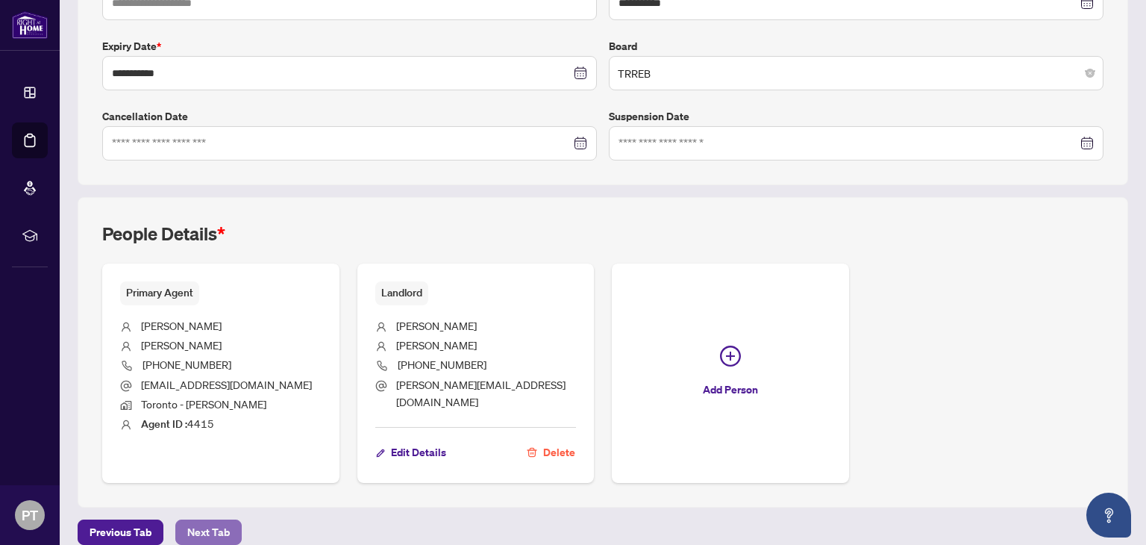
click at [191, 523] on span "Next Tab" at bounding box center [208, 532] width 43 height 24
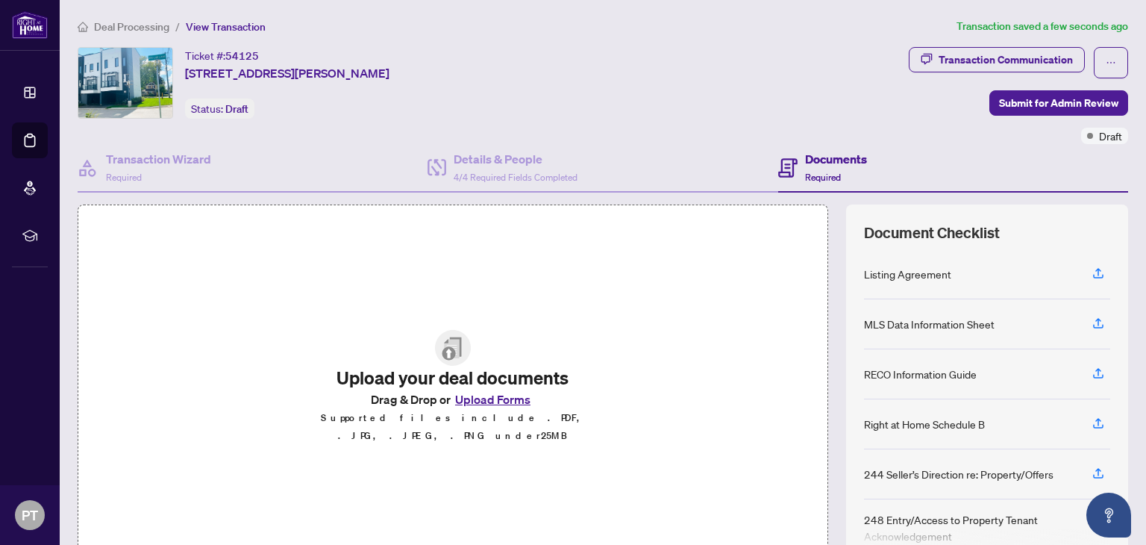
click at [484, 409] on button "Upload Forms" at bounding box center [493, 399] width 84 height 19
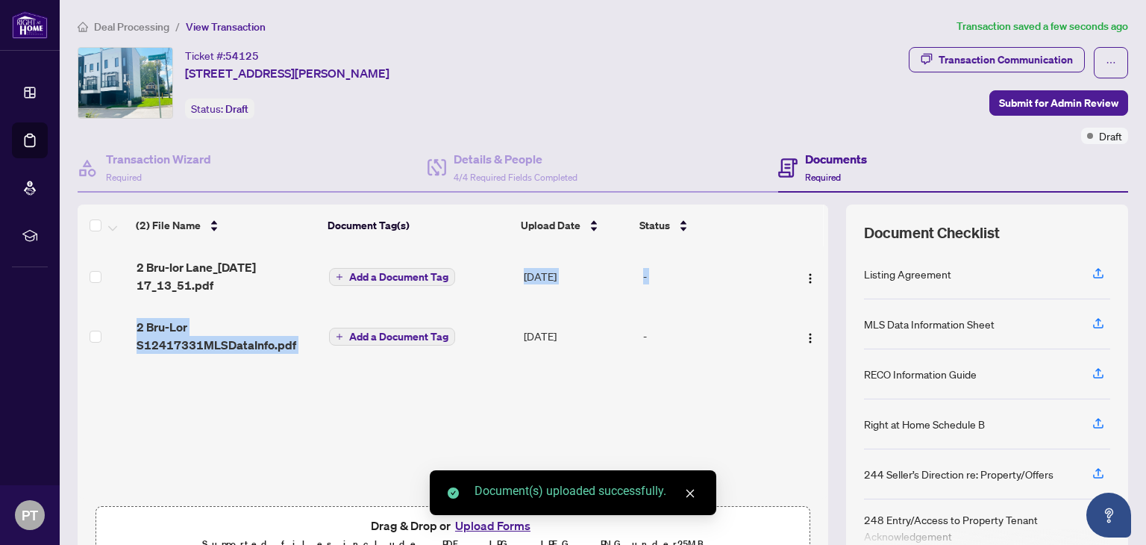
drag, startPoint x: 457, startPoint y: 291, endPoint x: 419, endPoint y: 330, distance: 54.4
click at [419, 330] on tbody "2 Bru-lor Lane_[DATE] 17_13_51.pdf Add a Document Tag [DATE] - 2 Bru-Lor S12417…" at bounding box center [453, 305] width 751 height 119
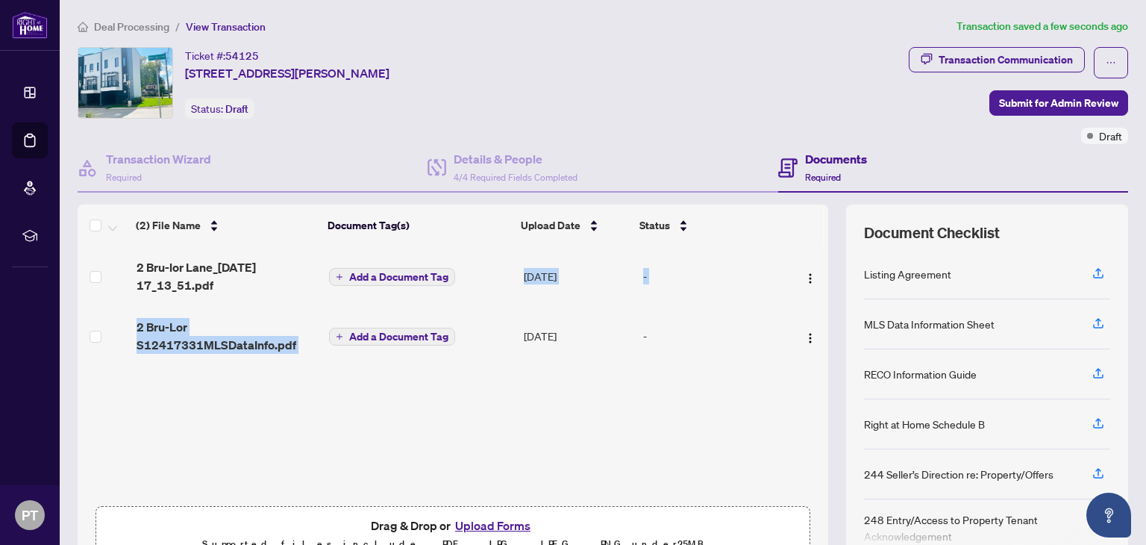
click at [418, 334] on span "Add a Document Tag" at bounding box center [398, 336] width 99 height 10
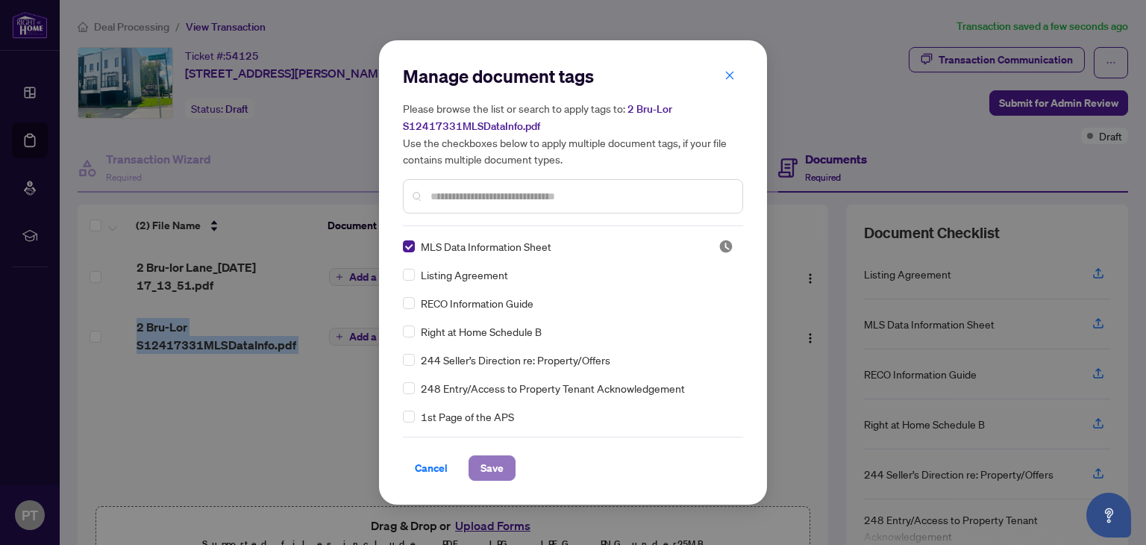
click at [481, 466] on span "Save" at bounding box center [492, 468] width 23 height 24
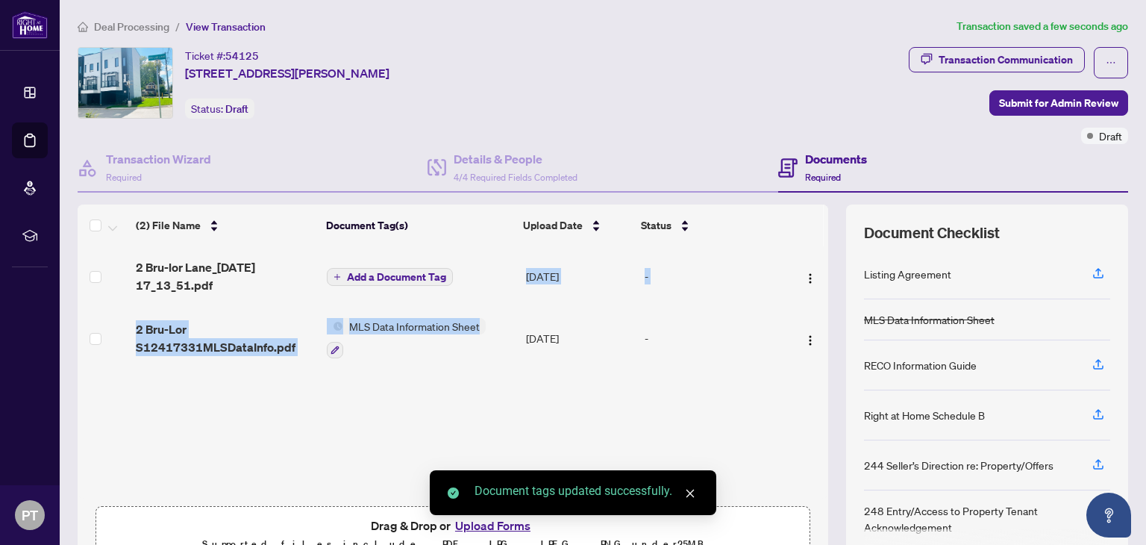
click at [359, 273] on span "Add a Document Tag" at bounding box center [396, 277] width 99 height 10
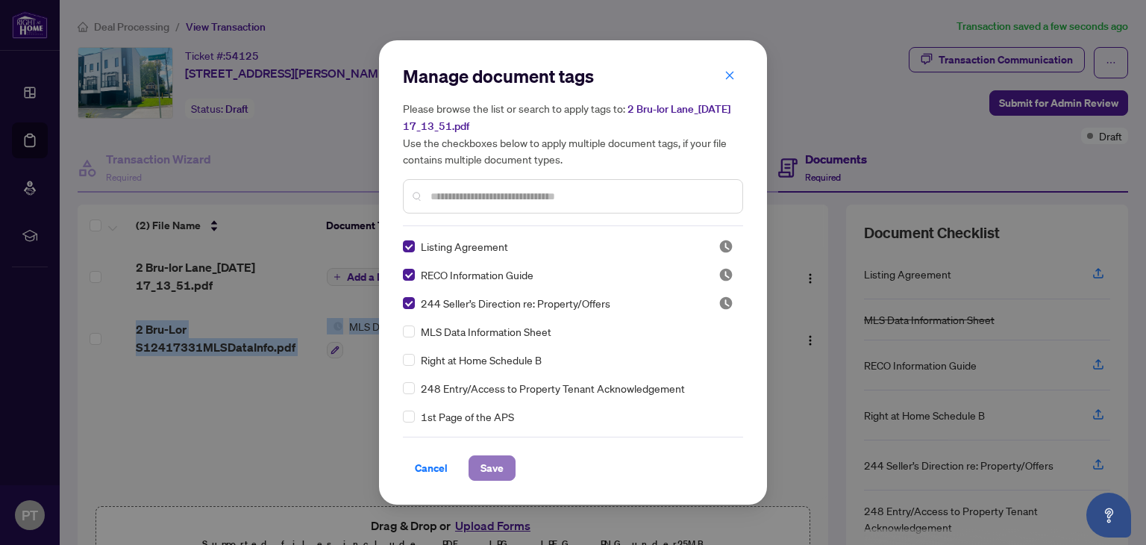
click at [496, 466] on span "Save" at bounding box center [492, 468] width 23 height 24
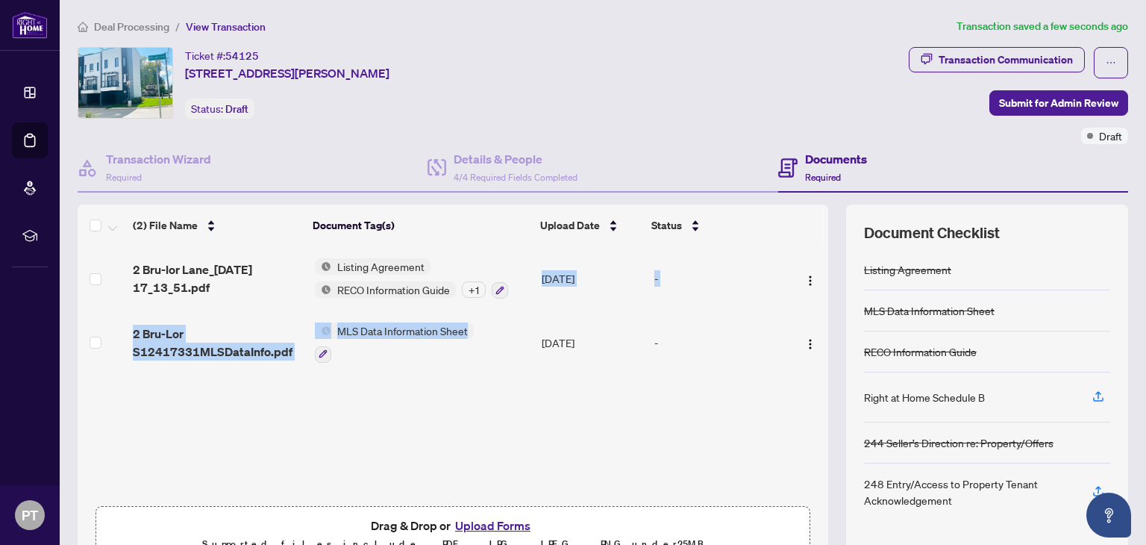
click at [475, 526] on button "Upload Forms" at bounding box center [493, 525] width 84 height 19
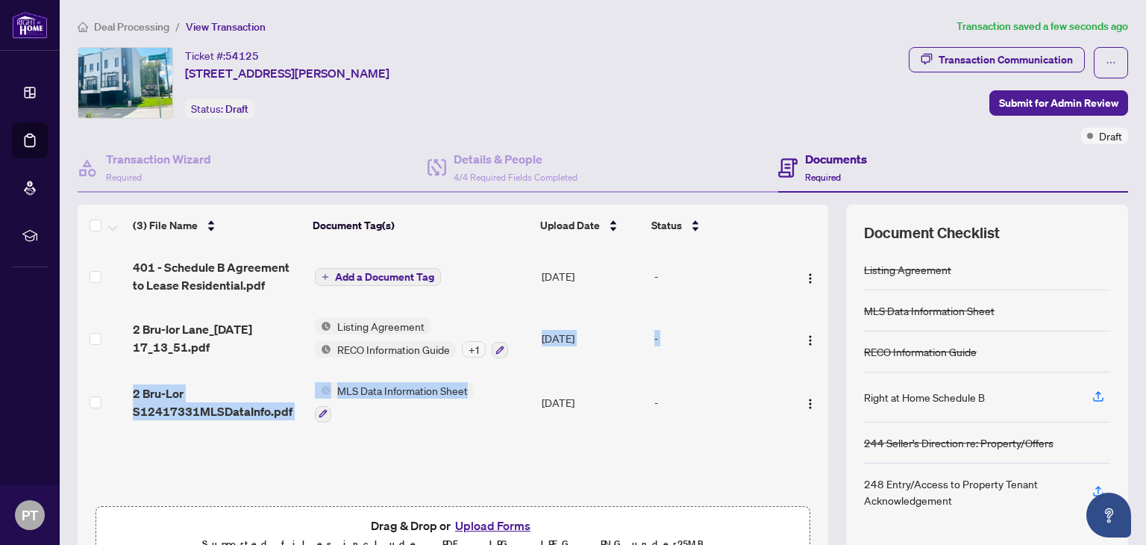
click at [399, 277] on span "Add a Document Tag" at bounding box center [384, 277] width 99 height 10
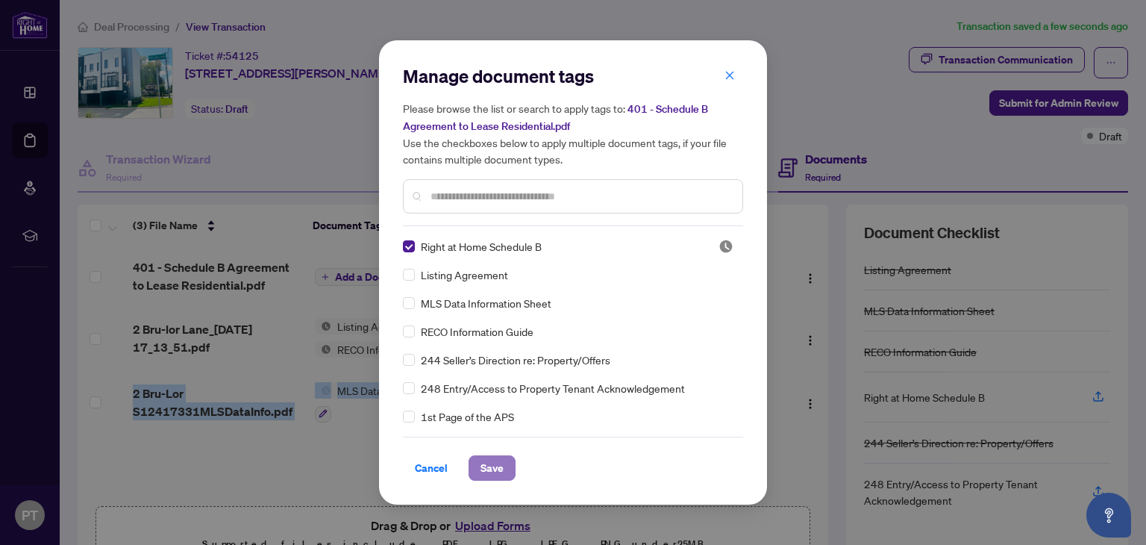
click at [484, 463] on span "Save" at bounding box center [492, 468] width 23 height 24
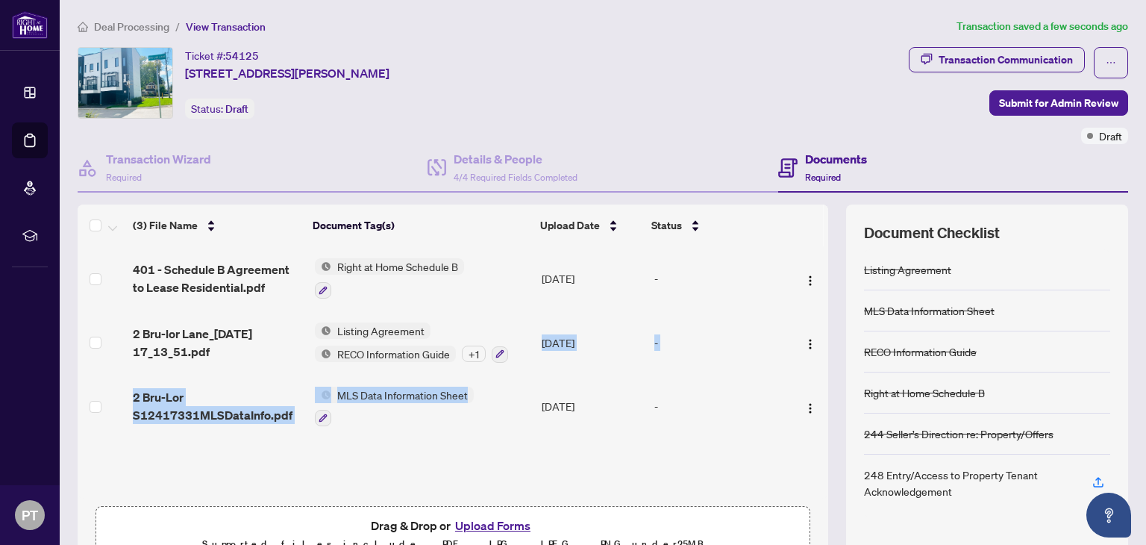
scroll to position [79, 0]
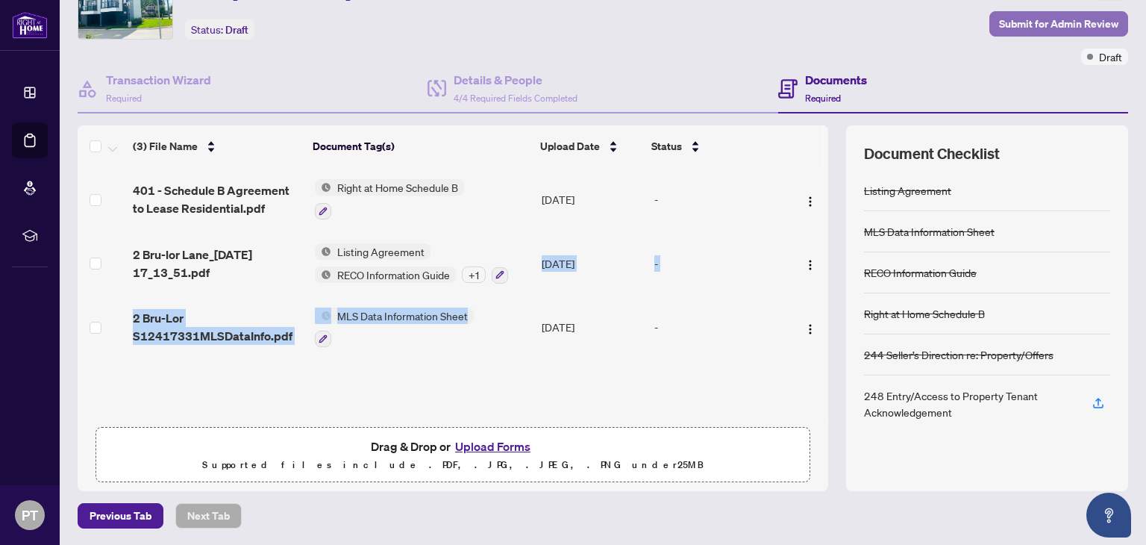
click at [1058, 26] on span "Submit for Admin Review" at bounding box center [1058, 24] width 119 height 24
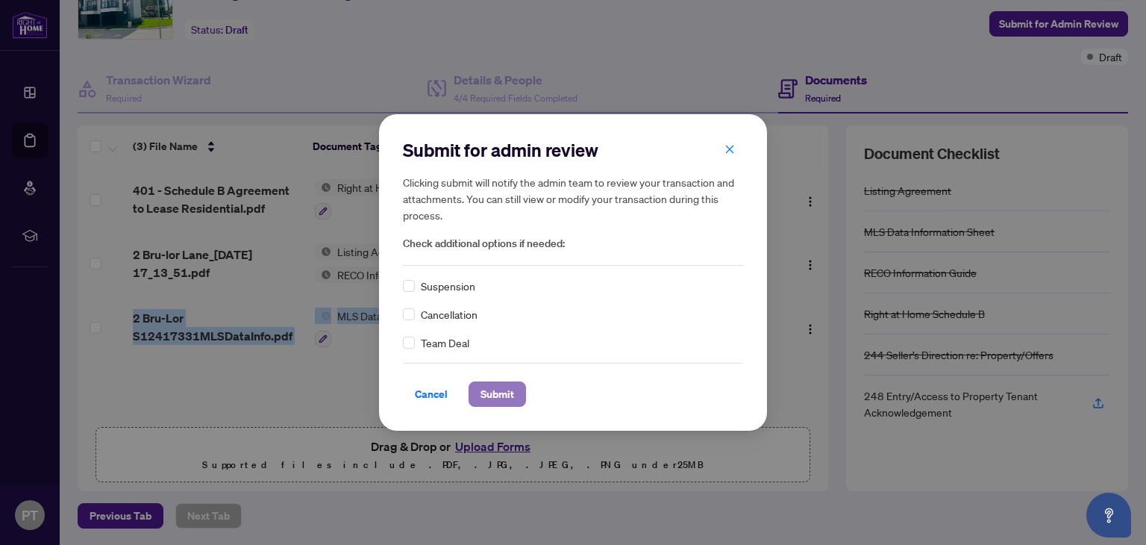
click at [481, 393] on span "Submit" at bounding box center [498, 394] width 34 height 24
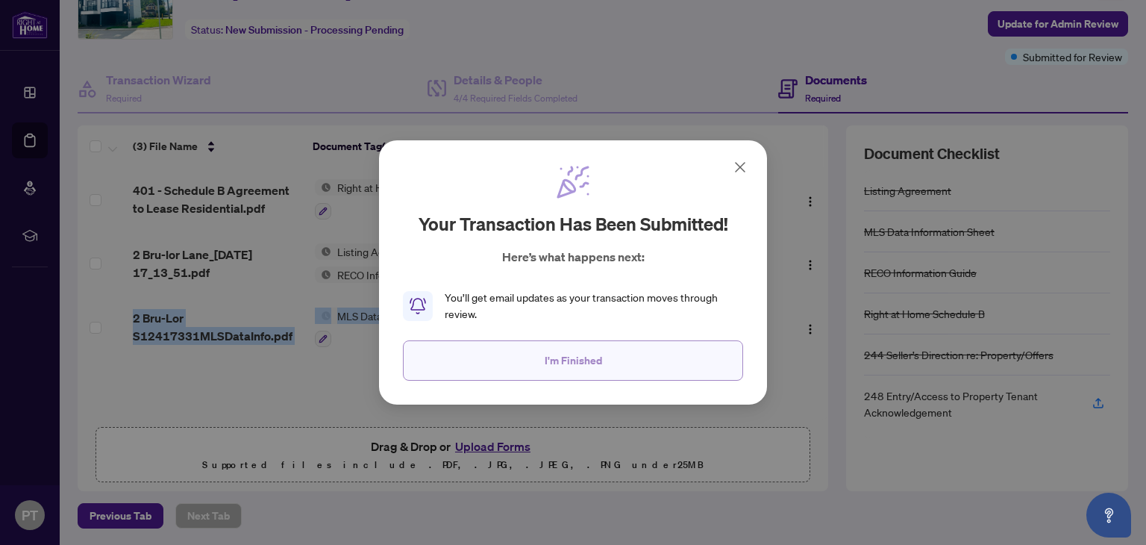
click at [576, 355] on span "I'm Finished" at bounding box center [573, 361] width 57 height 24
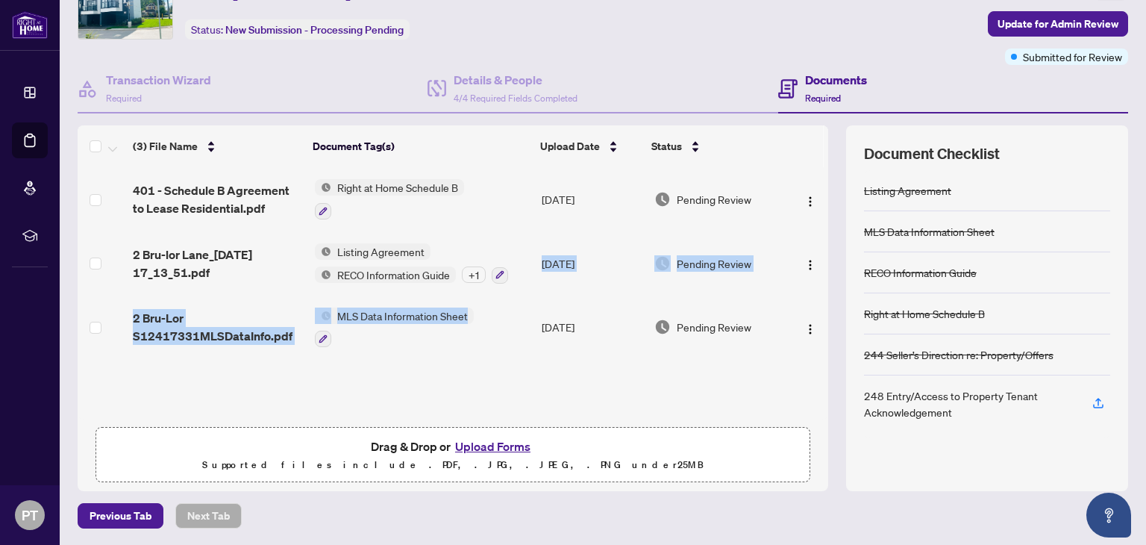
scroll to position [0, 0]
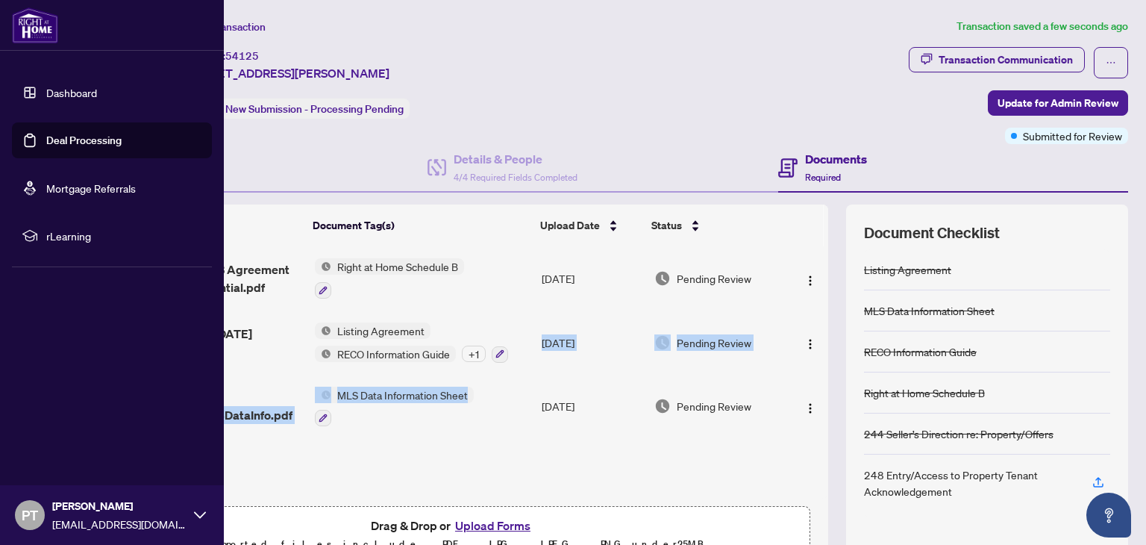
click at [28, 31] on img at bounding box center [35, 25] width 46 height 36
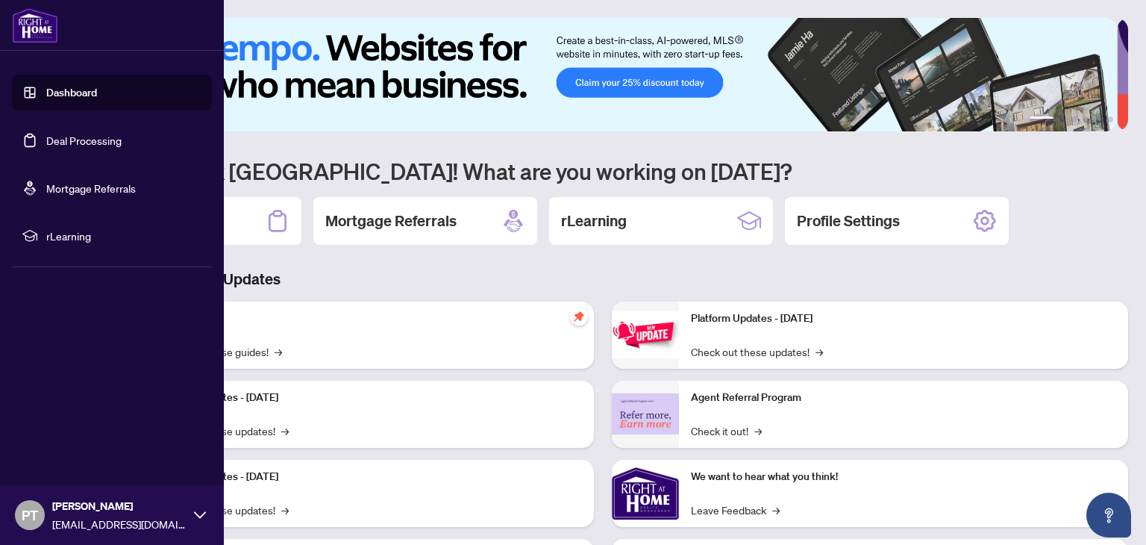
click at [199, 521] on div "PT [PERSON_NAME] [EMAIL_ADDRESS][DOMAIN_NAME]" at bounding box center [112, 515] width 224 height 60
click at [49, 424] on span "Logout" at bounding box center [60, 426] width 34 height 24
